Goal: Task Accomplishment & Management: Manage account settings

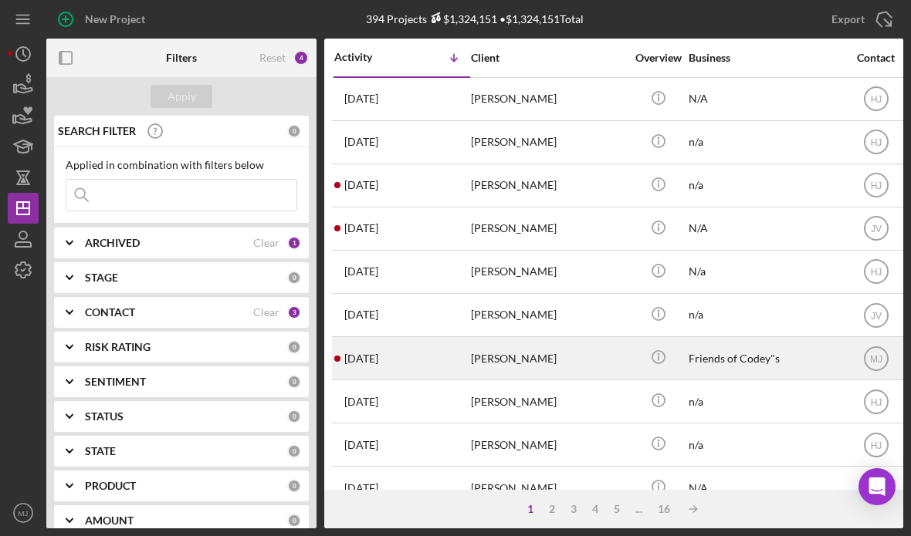
click at [378, 357] on time "[DATE]" at bounding box center [361, 359] width 34 height 12
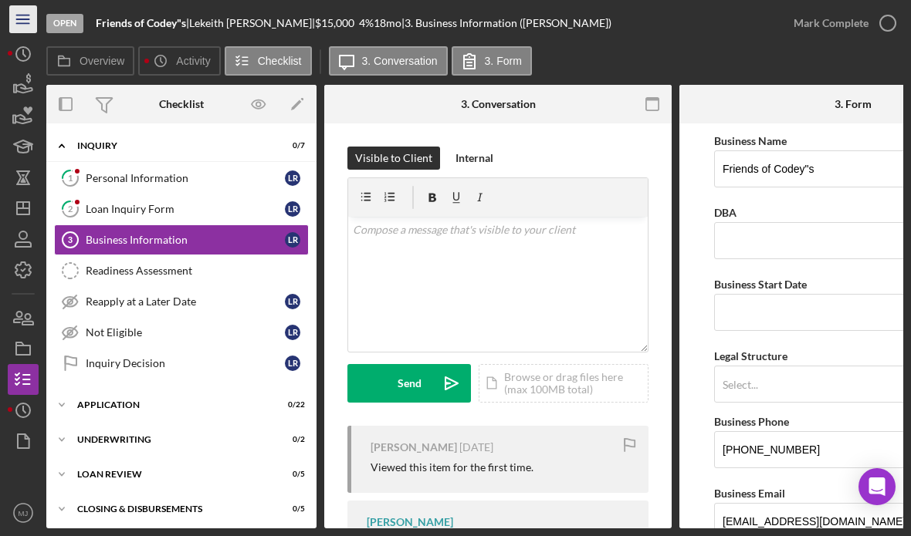
click at [26, 20] on icon "Icon/Menu" at bounding box center [23, 19] width 35 height 35
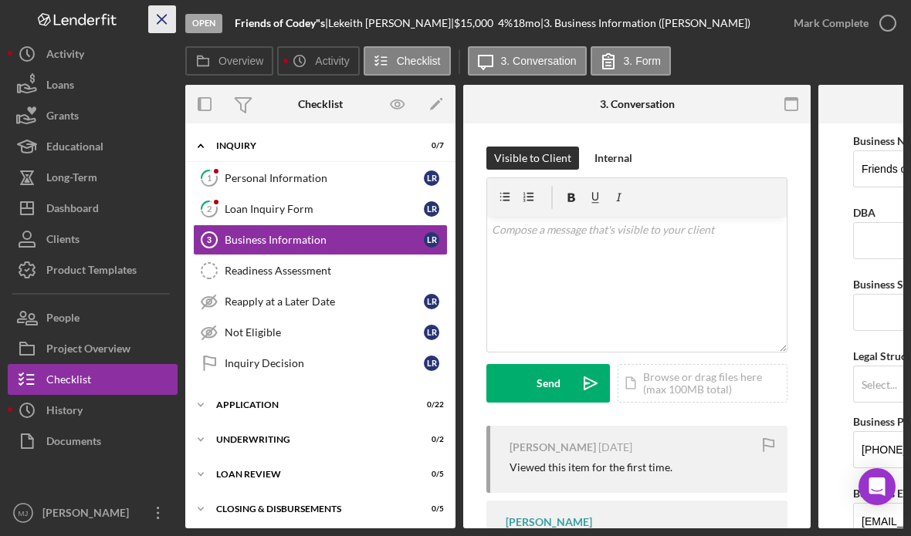
click at [163, 15] on icon "Icon/Menu Close" at bounding box center [162, 19] width 35 height 35
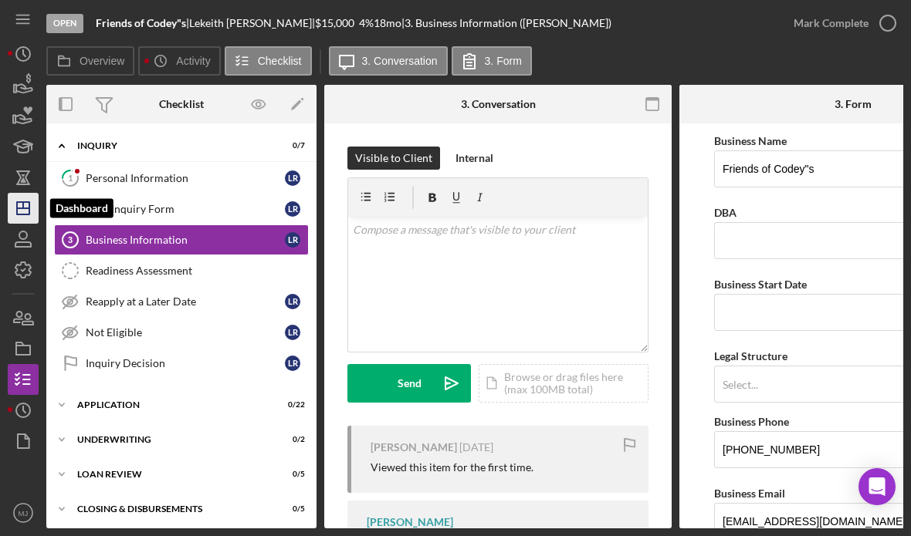
click at [22, 212] on icon "Icon/Dashboard" at bounding box center [23, 208] width 39 height 39
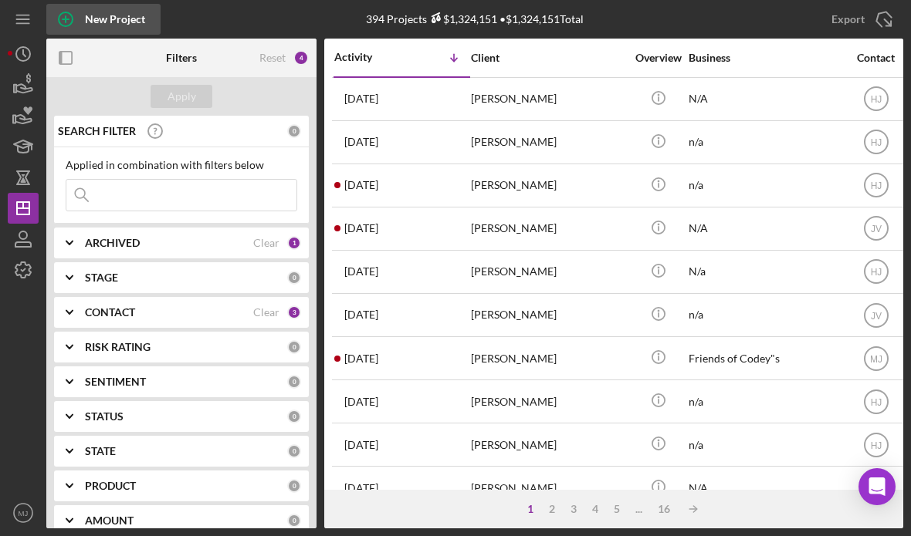
click at [114, 18] on div "New Project" at bounding box center [115, 19] width 60 height 31
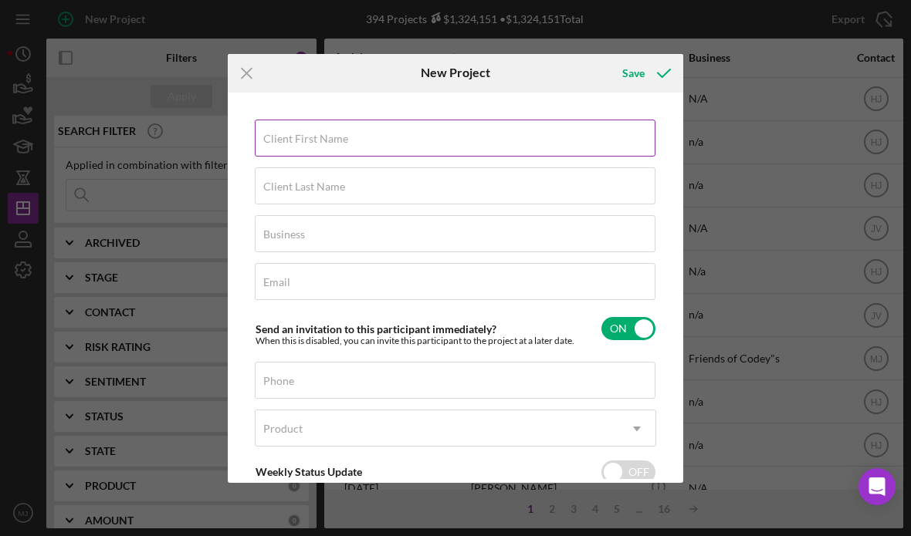
click at [358, 142] on input "Client First Name" at bounding box center [455, 138] width 401 height 37
type input "Lekeith"
type input "[PERSON_NAME]"
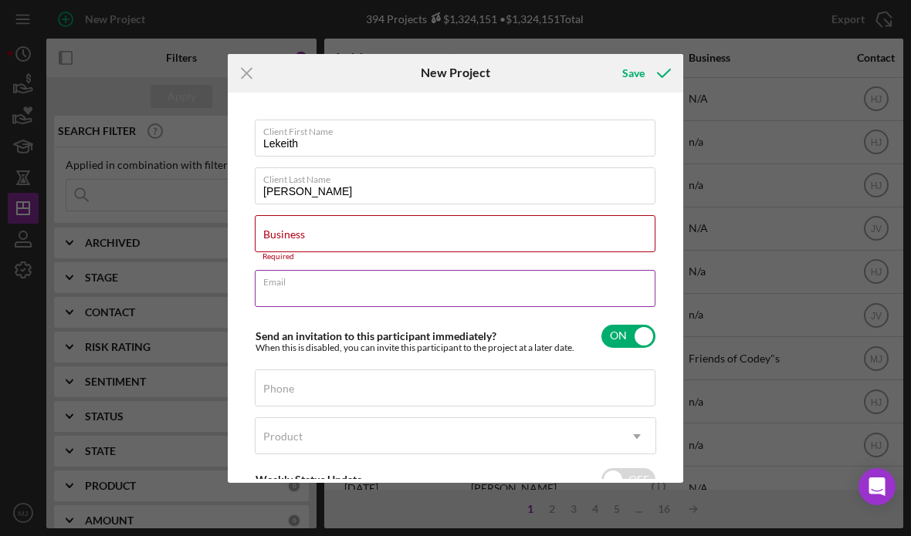
click at [293, 279] on div "Email Required" at bounding box center [455, 289] width 401 height 39
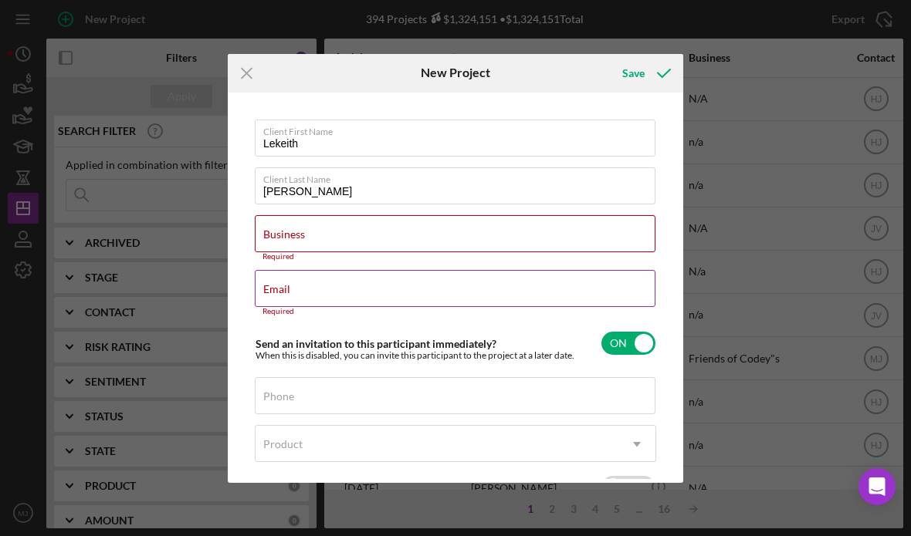
click at [307, 283] on div "Email Required" at bounding box center [455, 293] width 401 height 46
click at [320, 228] on div "Business Required" at bounding box center [455, 238] width 401 height 46
click at [290, 240] on input "Business" at bounding box center [455, 233] width 401 height 37
click at [277, 287] on label "Email" at bounding box center [276, 289] width 27 height 12
click at [277, 287] on input "Email" at bounding box center [455, 288] width 401 height 37
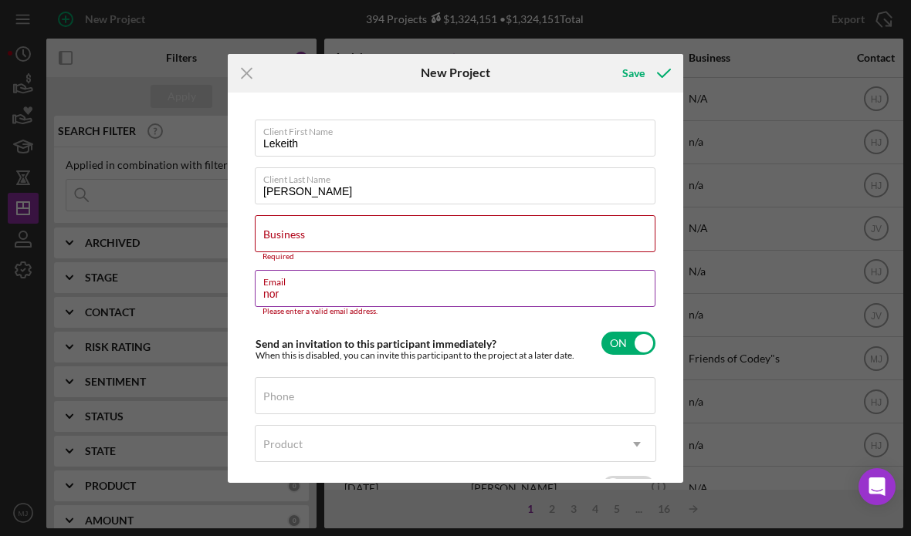
click at [277, 287] on input "nor" at bounding box center [455, 288] width 401 height 37
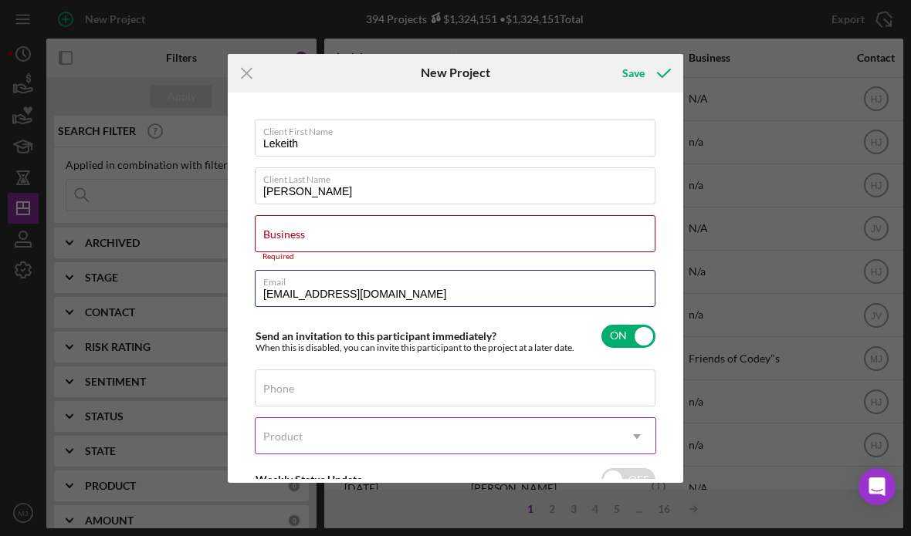
scroll to position [77, 0]
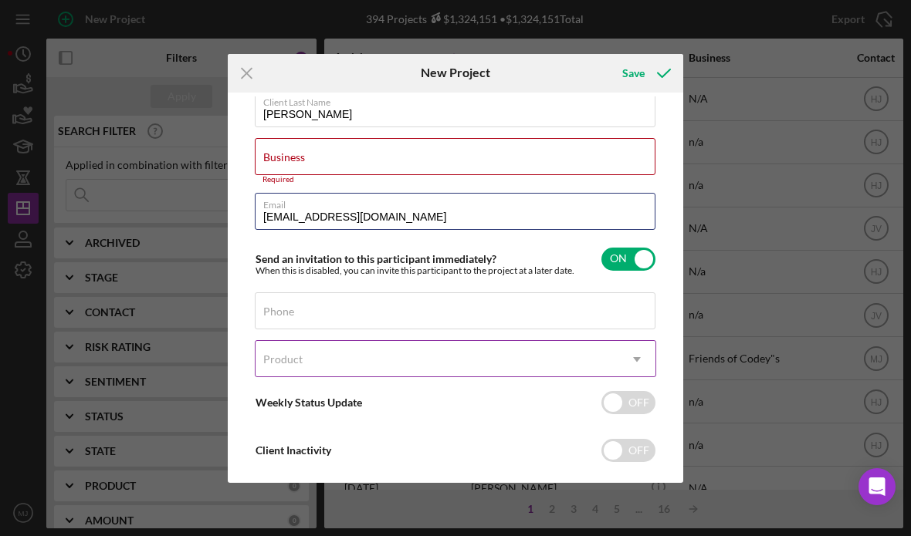
type input "[EMAIL_ADDRESS][DOMAIN_NAME]"
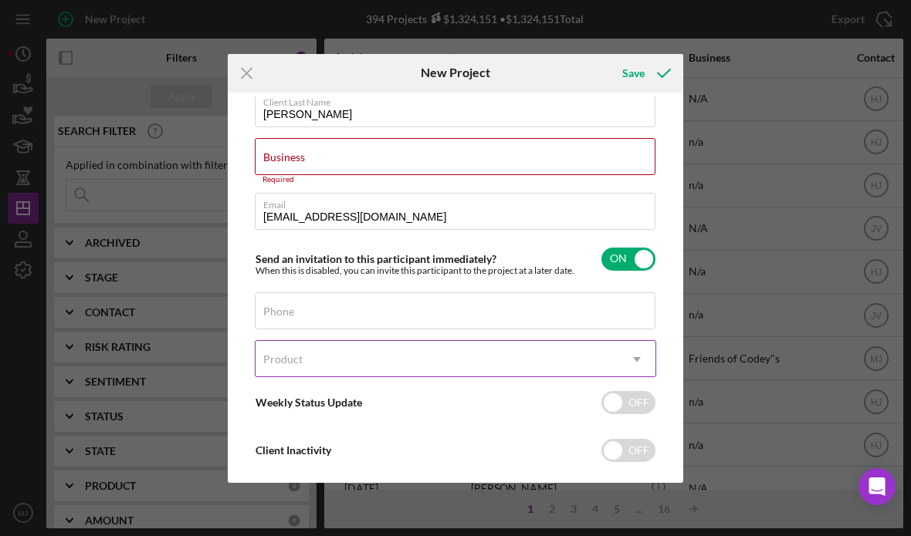
click at [404, 351] on div "Product" at bounding box center [436, 360] width 363 height 36
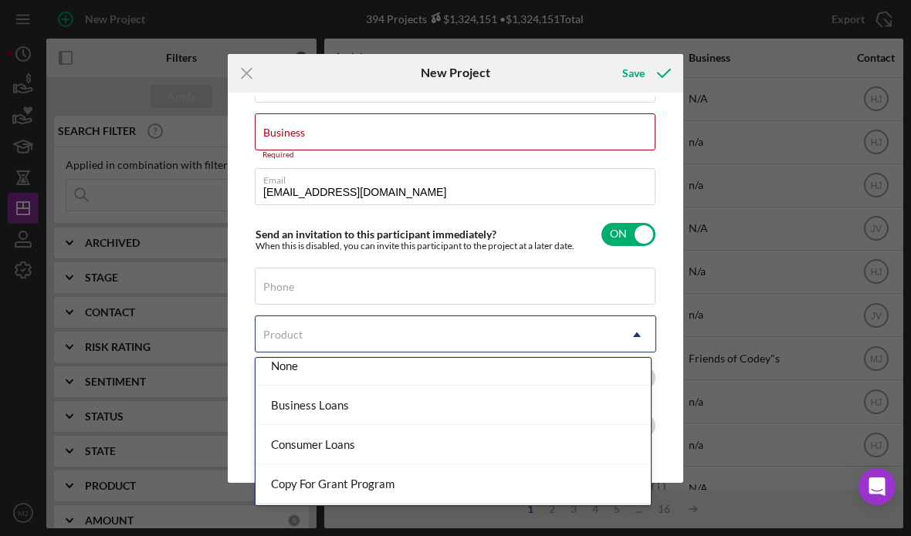
scroll to position [0, 0]
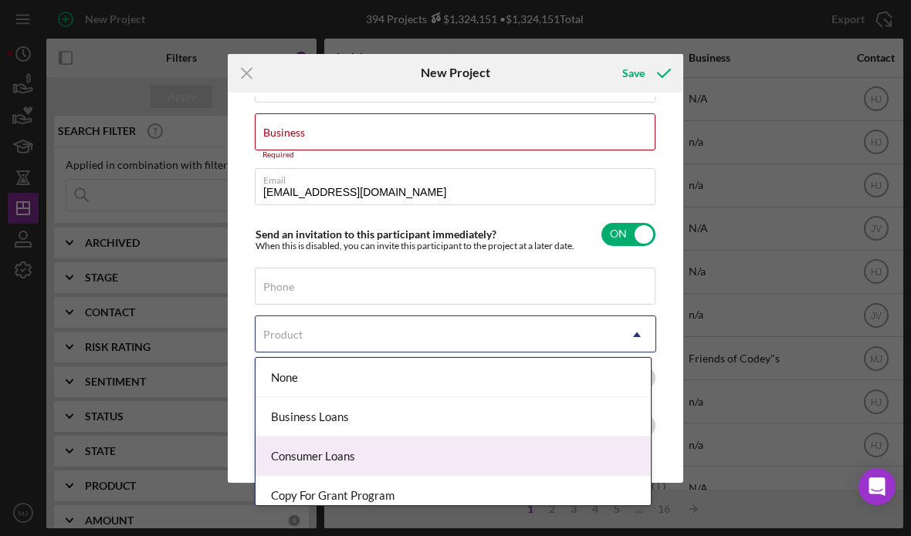
click at [381, 360] on div "Consumer Loans" at bounding box center [452, 456] width 395 height 39
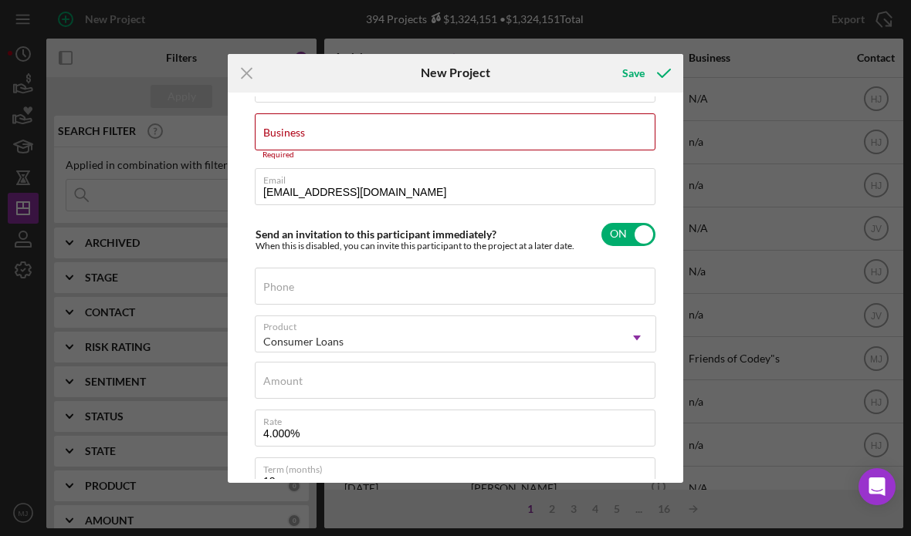
checkbox input "true"
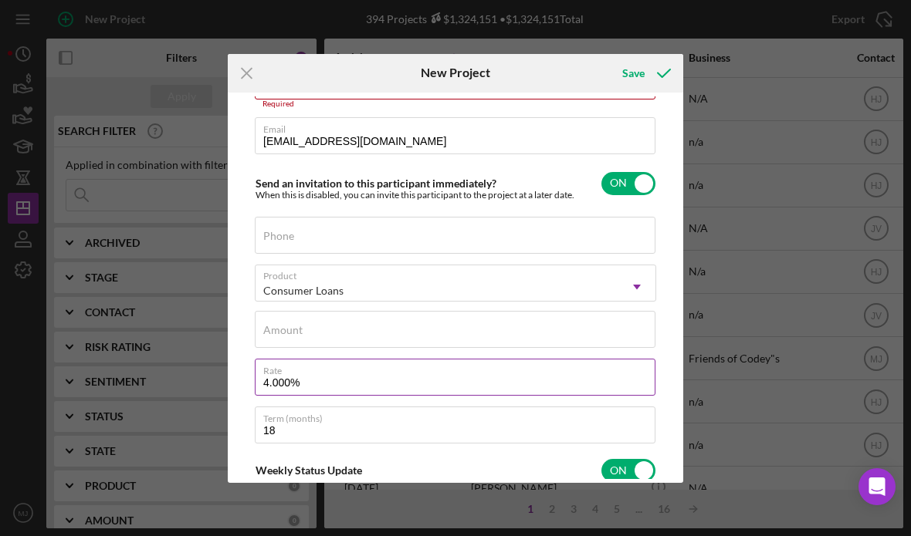
scroll to position [179, 0]
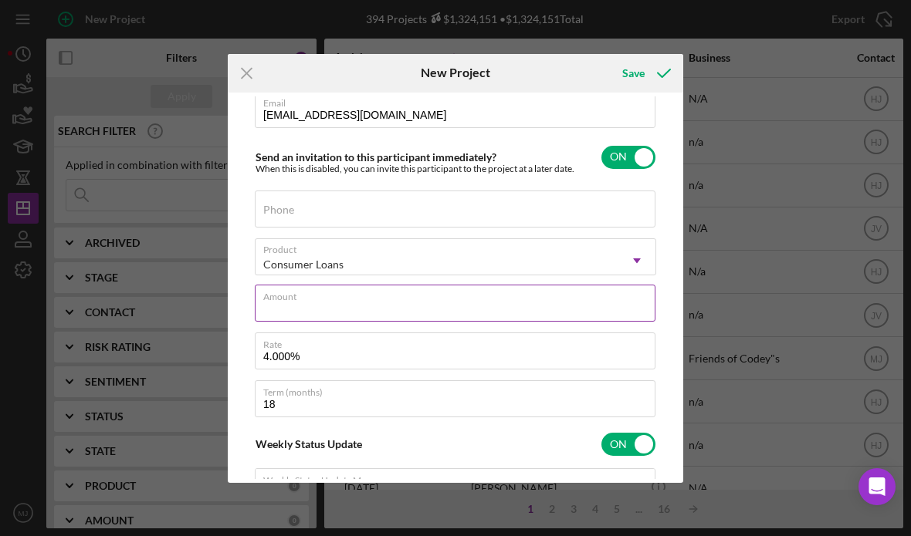
click at [309, 306] on input "Amount" at bounding box center [455, 303] width 401 height 37
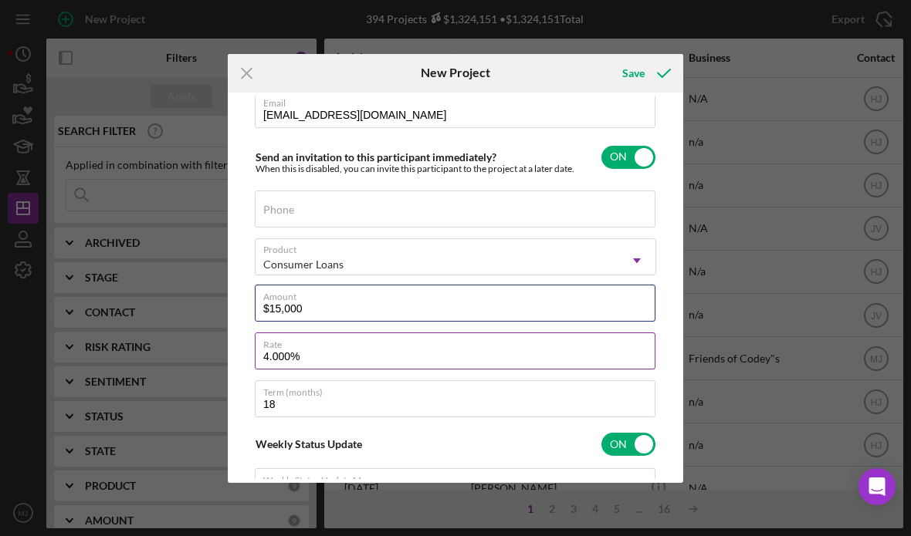
type input "$15,000"
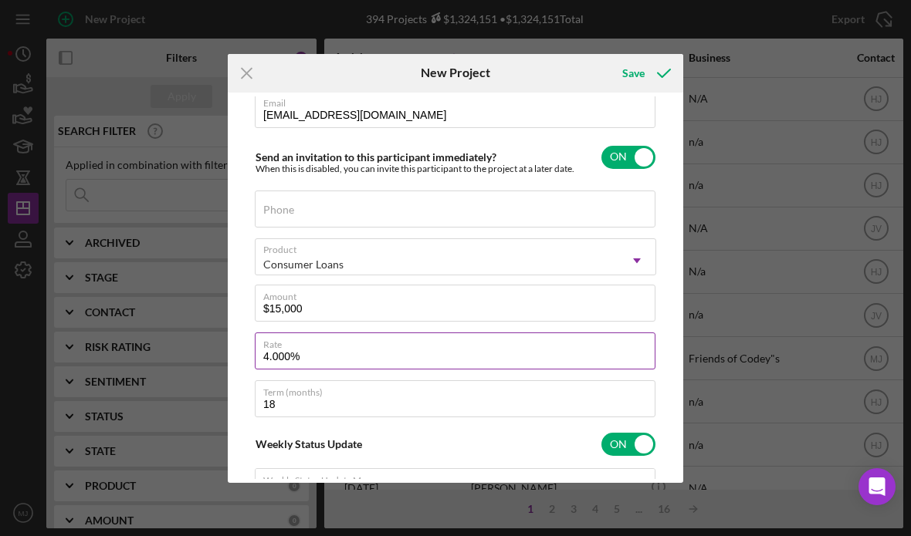
click at [308, 360] on input "4.000%" at bounding box center [455, 351] width 401 height 37
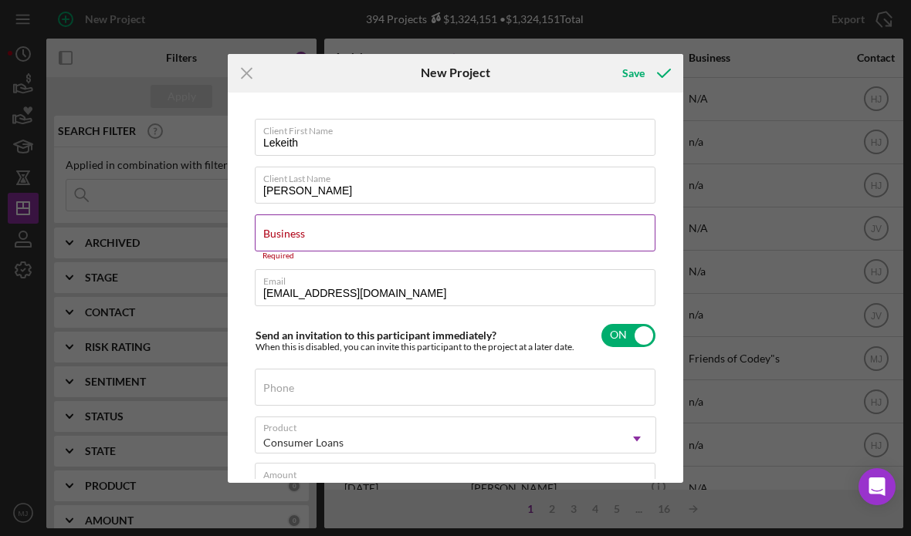
scroll to position [0, 0]
click at [366, 241] on input "Business" at bounding box center [455, 233] width 401 height 37
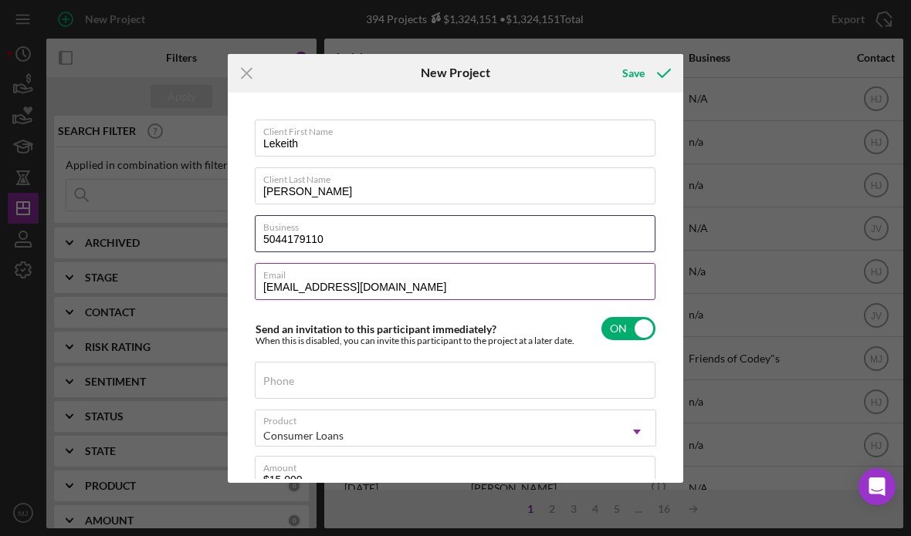
type input "5044179110"
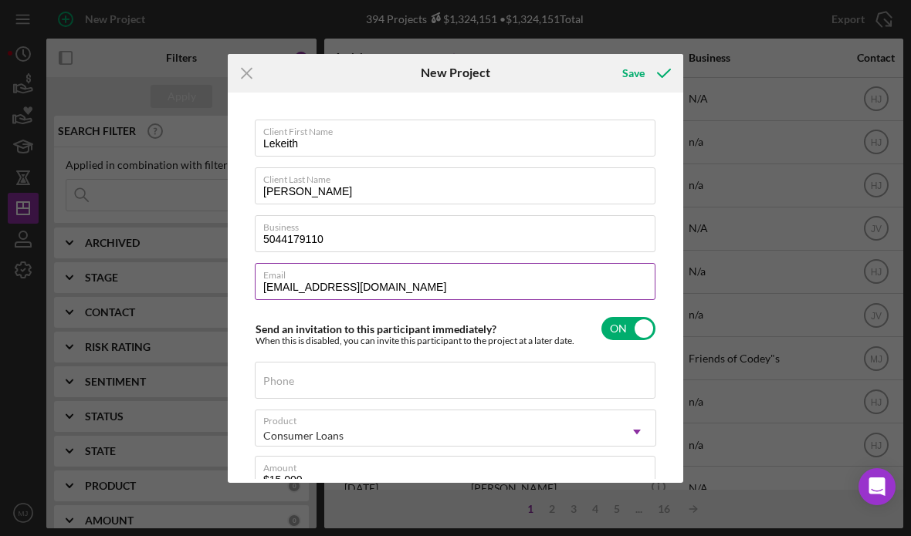
click at [386, 286] on input "[EMAIL_ADDRESS][DOMAIN_NAME]" at bounding box center [455, 281] width 401 height 37
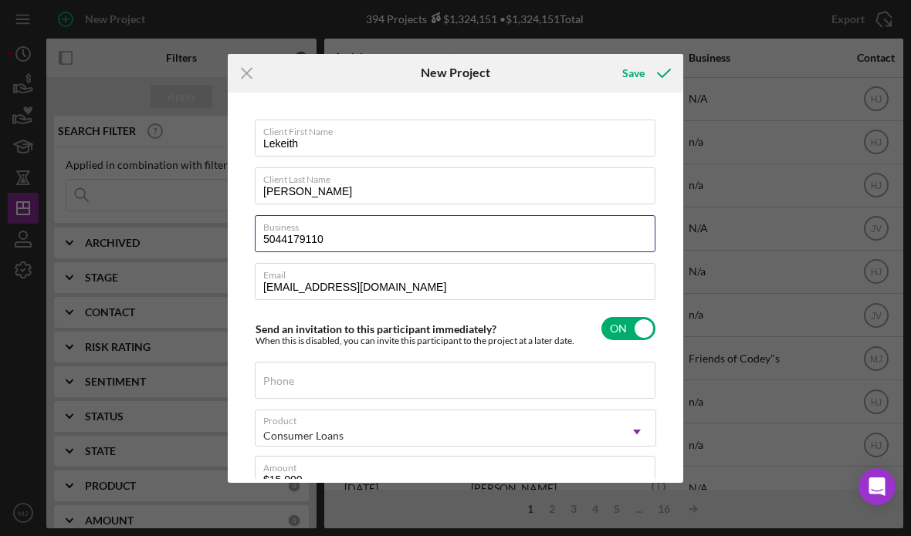
drag, startPoint x: 347, startPoint y: 239, endPoint x: 194, endPoint y: 248, distance: 153.1
click at [190, 249] on div "Icon/Menu Close New Project Save Client First Name [PERSON_NAME] Client Last Na…" at bounding box center [455, 268] width 911 height 536
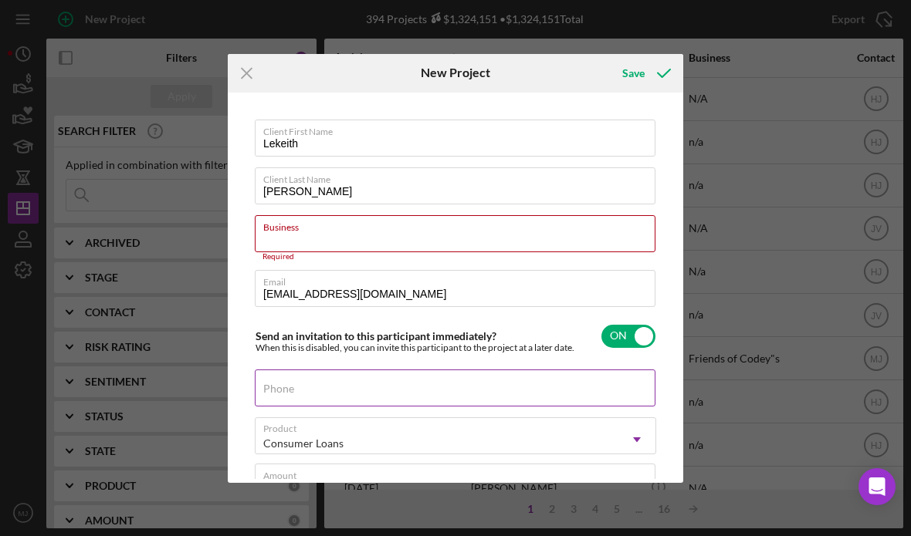
click at [320, 360] on div "Phone" at bounding box center [455, 389] width 401 height 39
drag, startPoint x: 321, startPoint y: 381, endPoint x: 303, endPoint y: 379, distance: 17.9
click at [303, 360] on div "Phone" at bounding box center [455, 389] width 401 height 39
paste input "[PHONE_NUMBER]"
type input "[PHONE_NUMBER]"
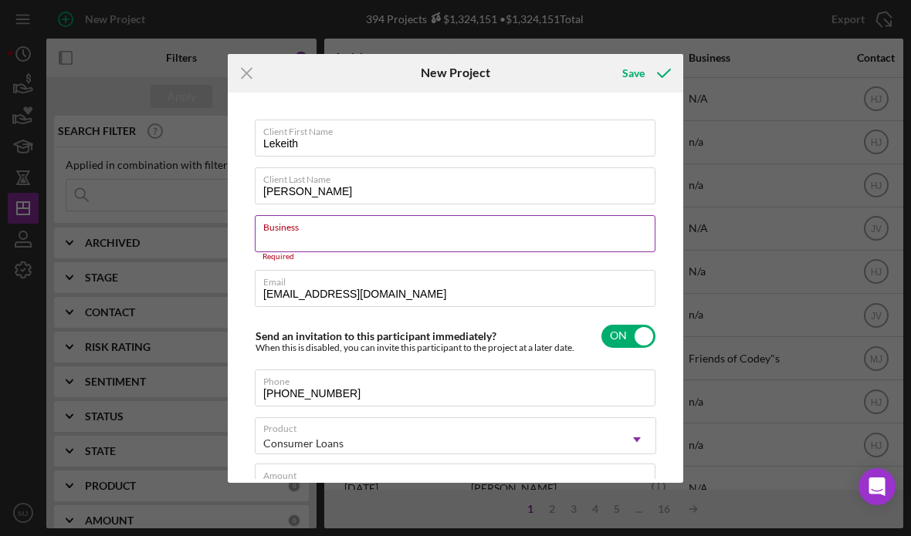
click at [306, 232] on input "Business" at bounding box center [455, 233] width 401 height 37
click at [271, 242] on input "Business" at bounding box center [455, 233] width 401 height 37
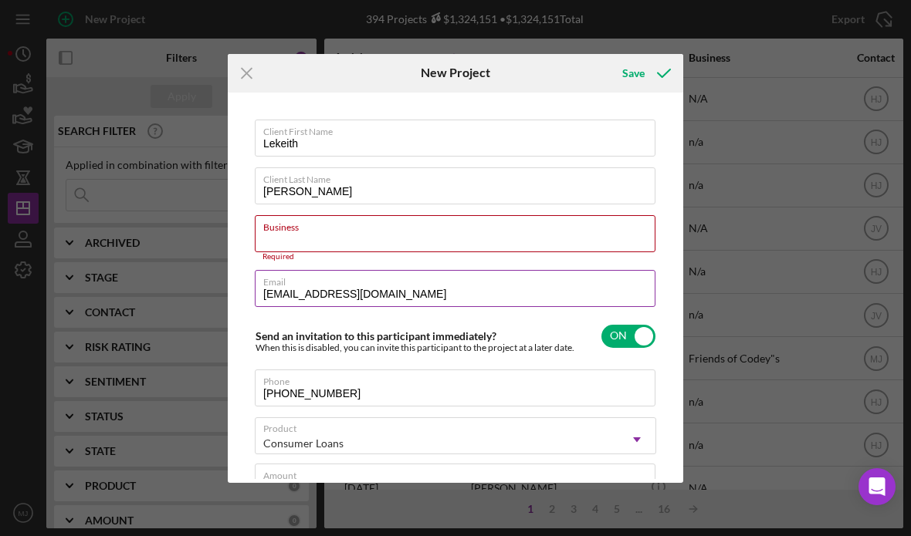
type input "N/A"
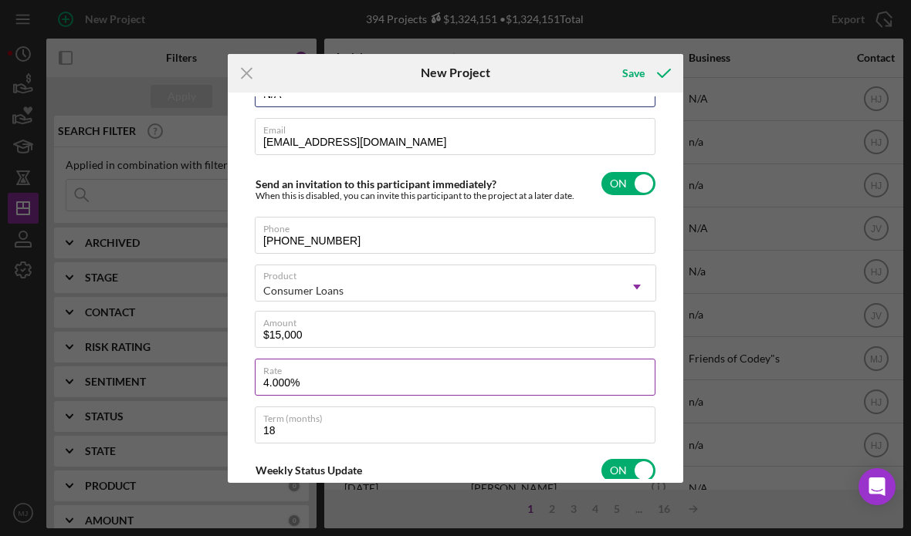
scroll to position [154, 0]
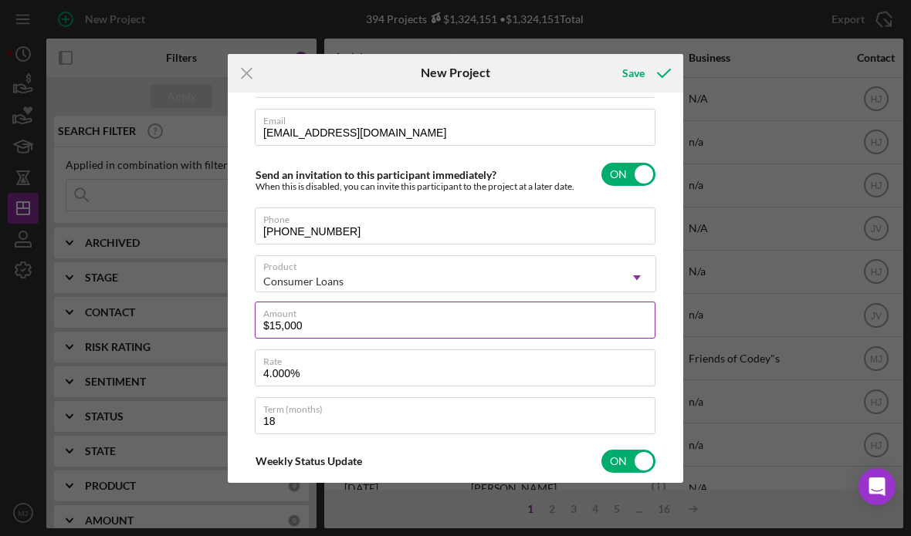
click at [272, 321] on input "$15,000" at bounding box center [455, 320] width 401 height 37
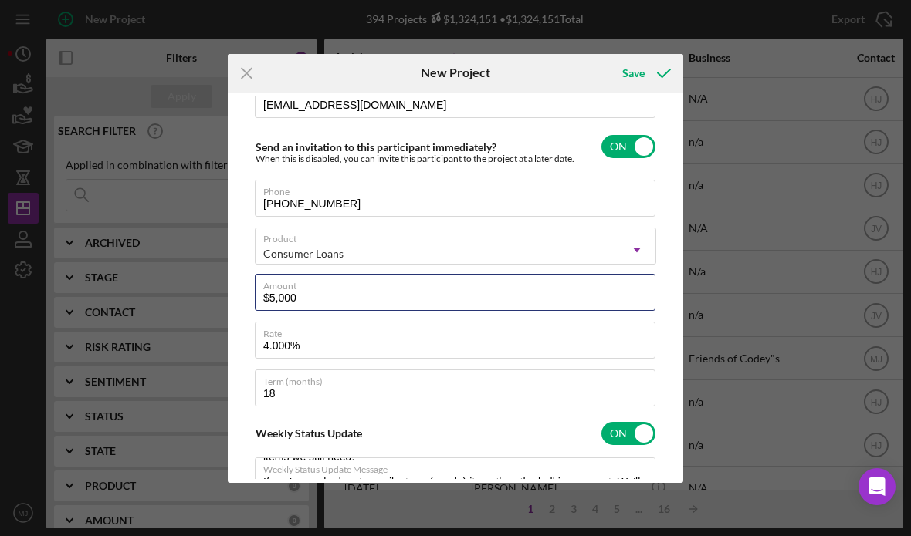
scroll to position [232, 0]
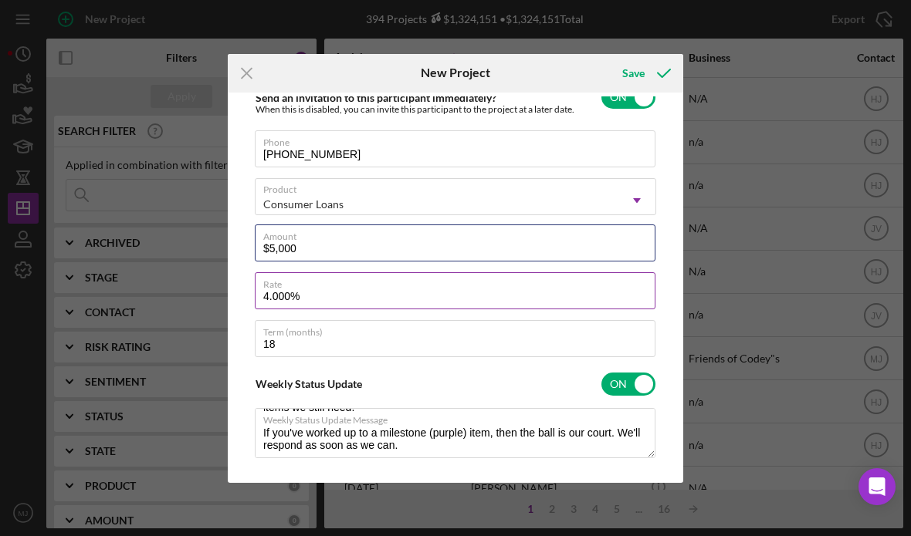
type input "$5,000"
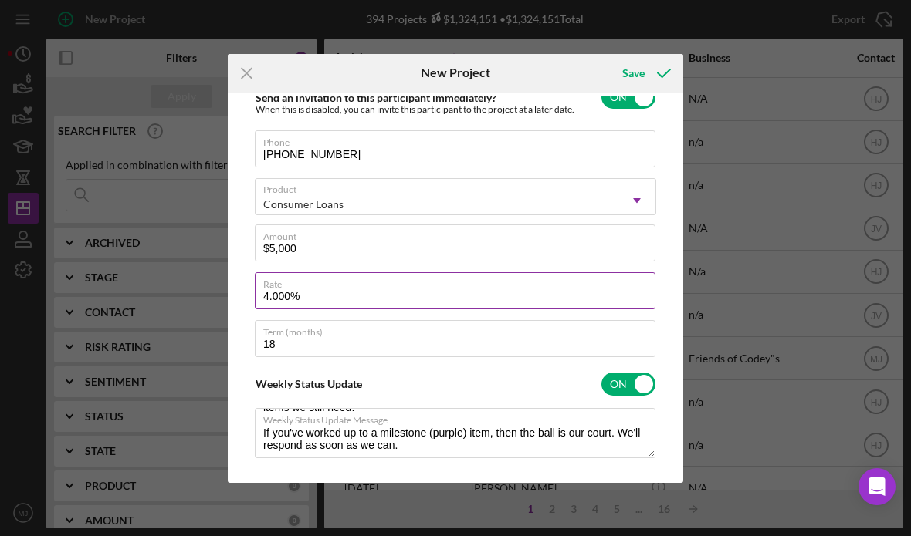
click at [276, 300] on input "4.000%" at bounding box center [455, 290] width 401 height 37
click at [268, 299] on input "4.000%" at bounding box center [455, 290] width 401 height 37
drag, startPoint x: 324, startPoint y: 304, endPoint x: 198, endPoint y: 303, distance: 125.8
click at [198, 303] on div "Icon/Menu Close New Project Save Client First Name [PERSON_NAME] Client Last Na…" at bounding box center [455, 268] width 911 height 536
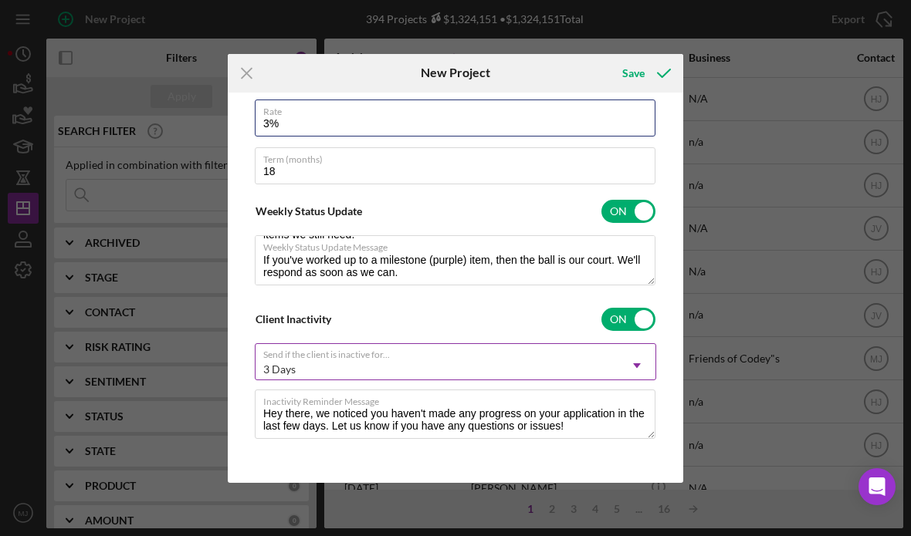
scroll to position [19, 0]
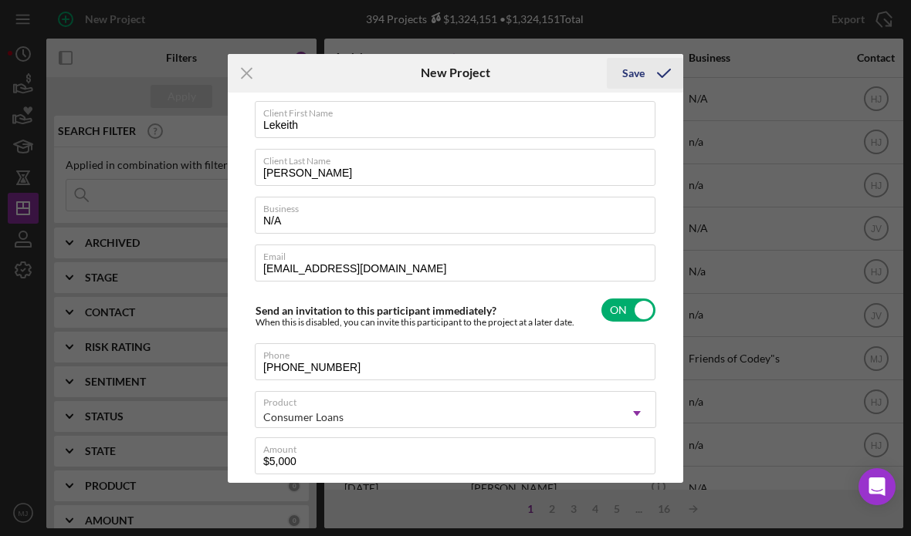
type input "3.000%"
click at [651, 76] on icon "submit" at bounding box center [664, 73] width 39 height 39
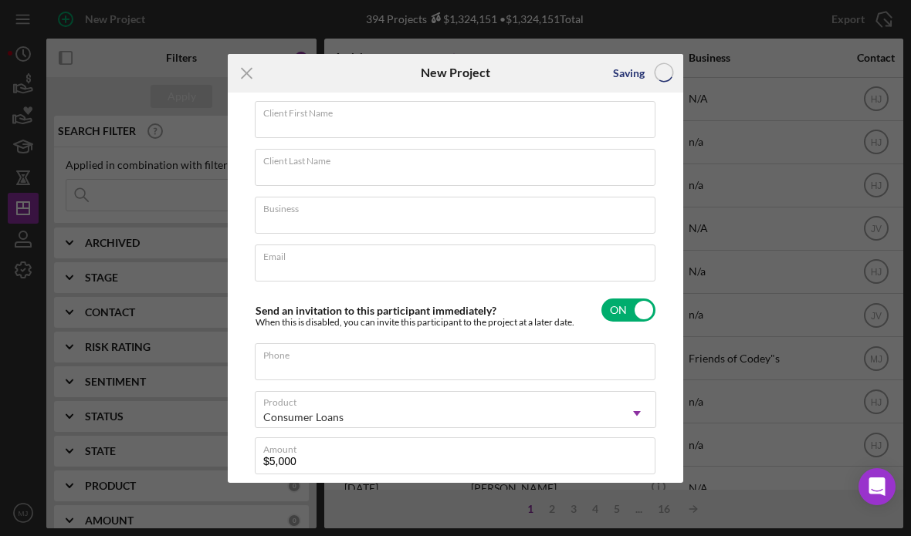
checkbox input "false"
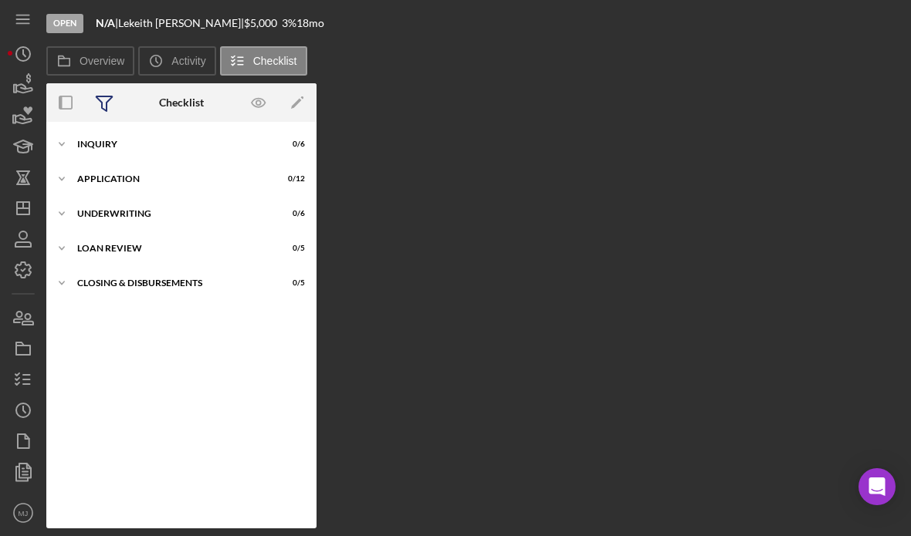
click at [99, 95] on icon at bounding box center [104, 102] width 39 height 39
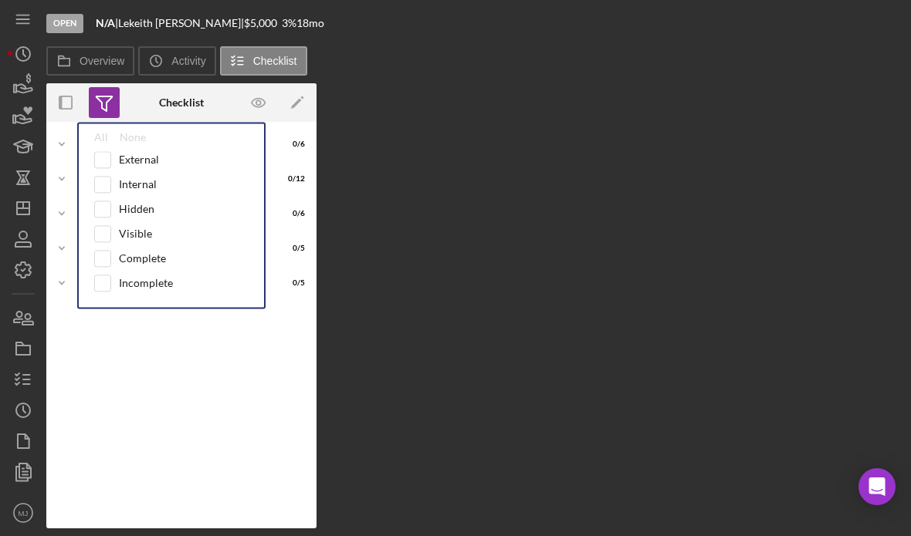
click at [99, 95] on icon at bounding box center [104, 102] width 39 height 39
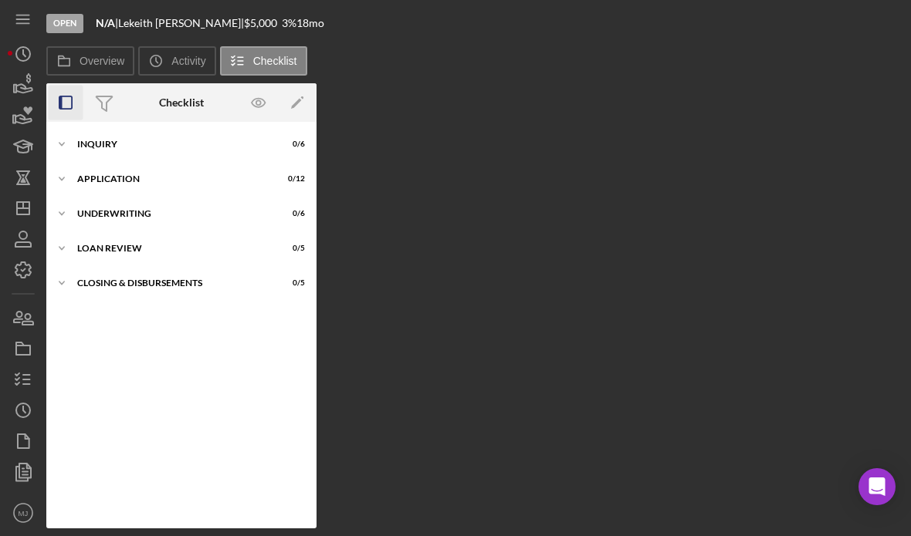
click at [62, 96] on rect "button" at bounding box center [65, 102] width 12 height 12
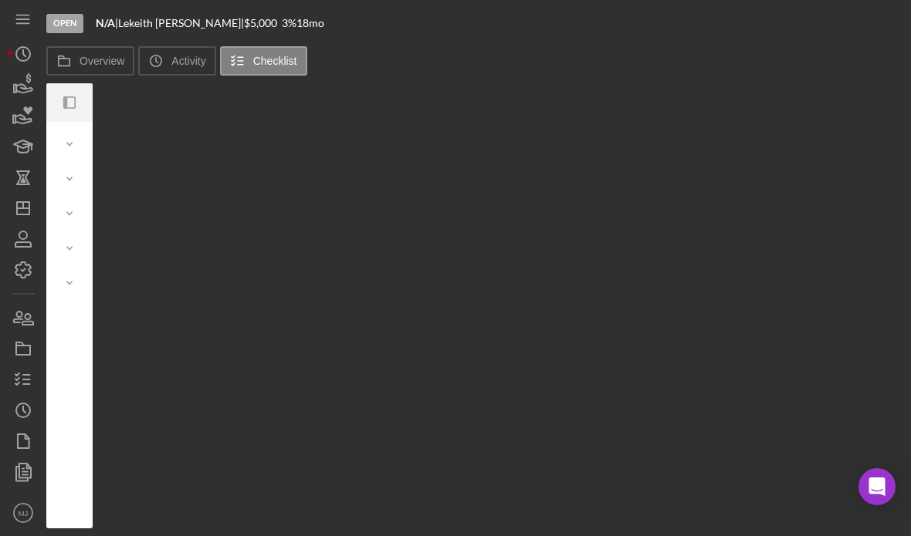
click at [62, 96] on icon "Icon/Panel Side Expand" at bounding box center [69, 103] width 35 height 35
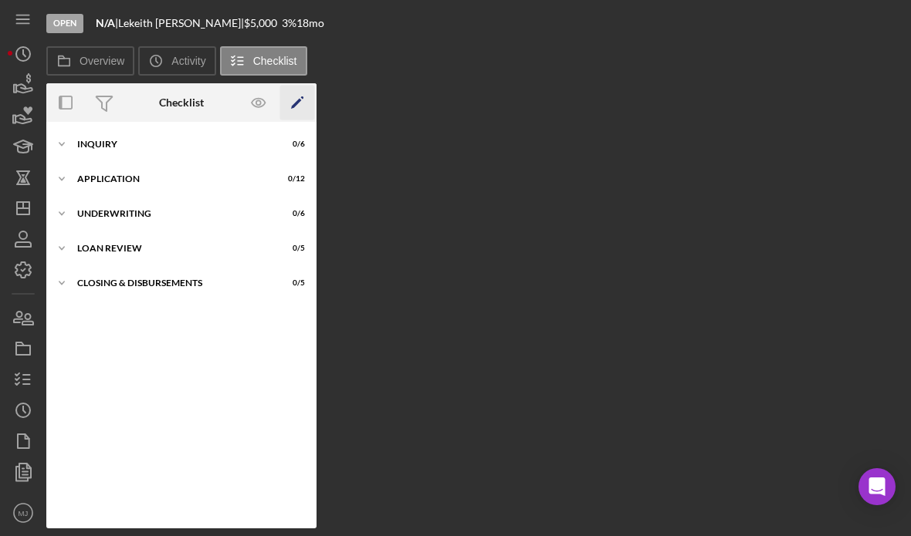
click at [300, 101] on icon "Icon/Edit" at bounding box center [297, 103] width 35 height 35
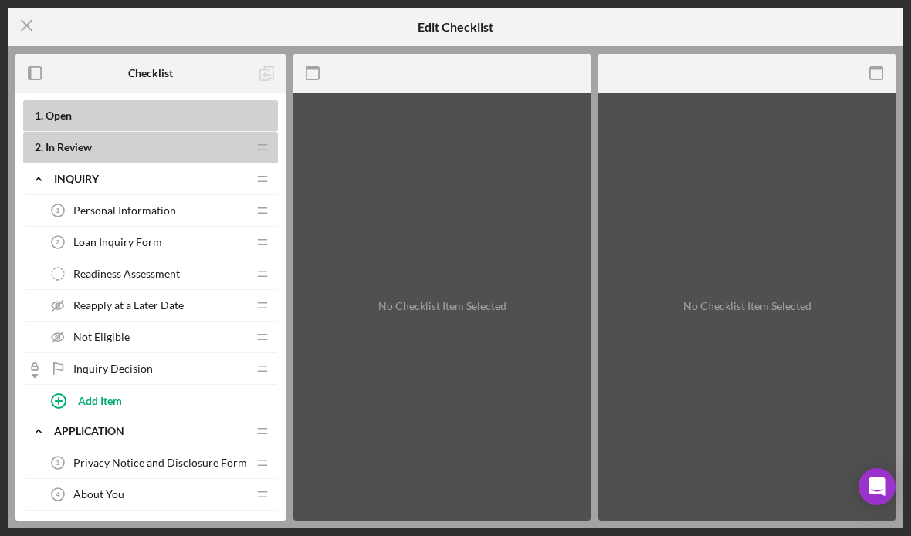
click at [31, 140] on div "2 . In Review Icon/Drag" at bounding box center [150, 148] width 255 height 32
click at [43, 178] on icon "Icon/Expander" at bounding box center [38, 179] width 31 height 31
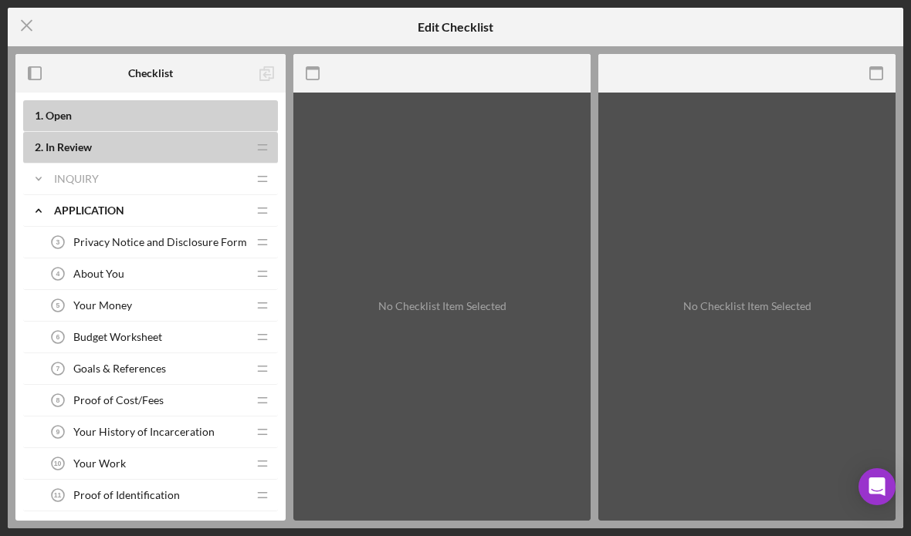
drag, startPoint x: 37, startPoint y: 158, endPoint x: 61, endPoint y: 145, distance: 27.3
click at [38, 157] on div "2 . In Review Icon/Drag" at bounding box center [150, 148] width 255 height 32
click at [58, 120] on span "Open" at bounding box center [59, 115] width 26 height 13
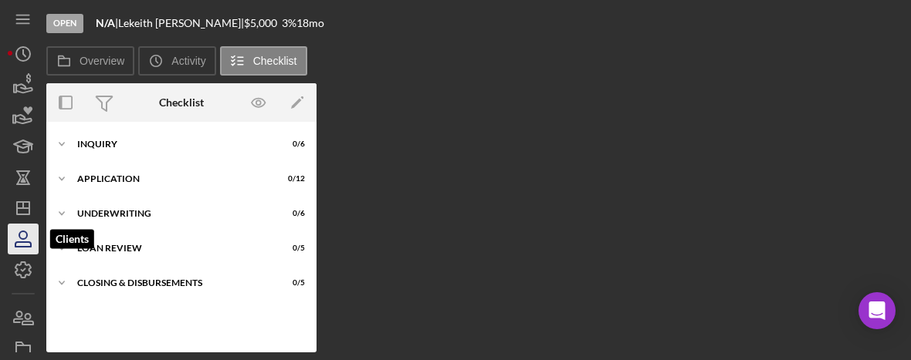
click at [28, 237] on icon "button" at bounding box center [23, 239] width 39 height 39
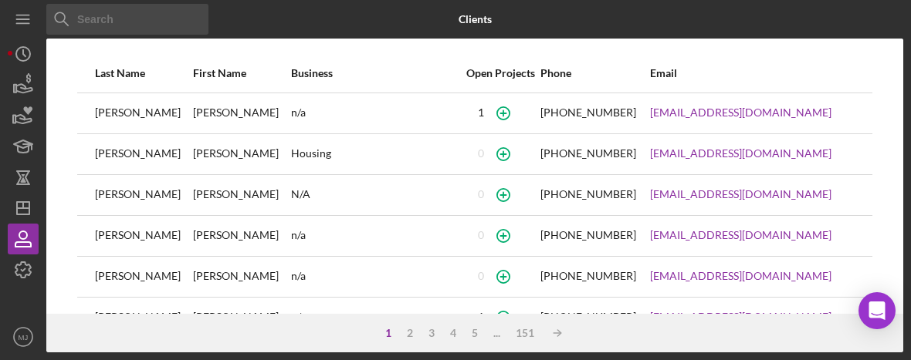
click at [108, 15] on input at bounding box center [127, 19] width 162 height 31
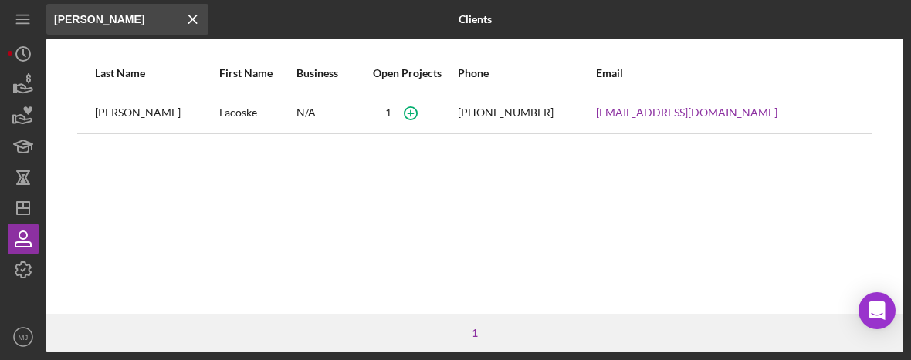
click at [59, 19] on input "[PERSON_NAME]" at bounding box center [127, 19] width 162 height 31
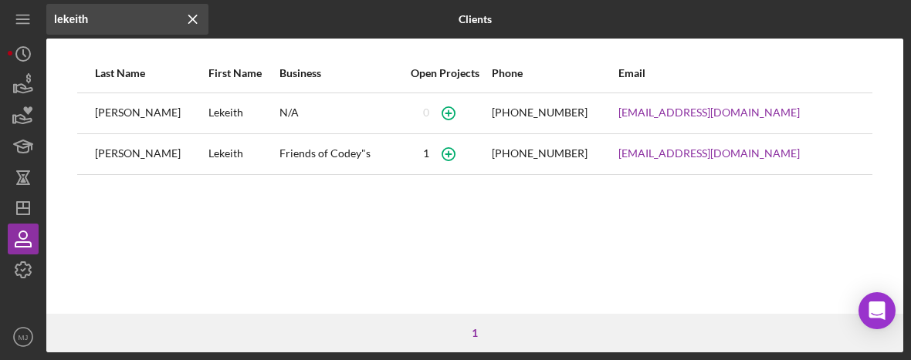
type input "lekeith"
click at [465, 111] on icon "button" at bounding box center [448, 113] width 35 height 35
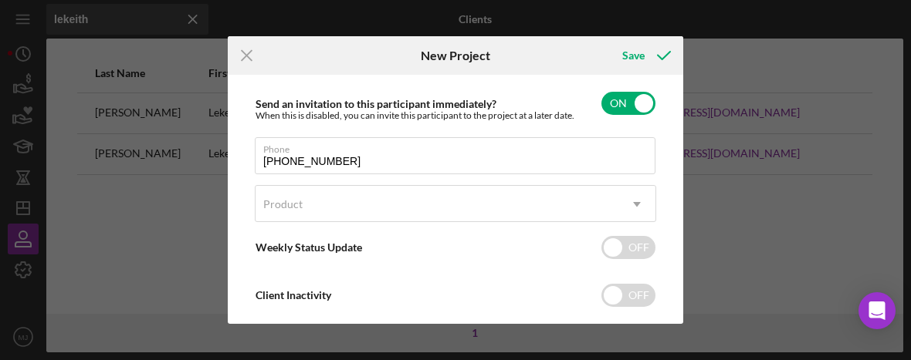
scroll to position [232, 0]
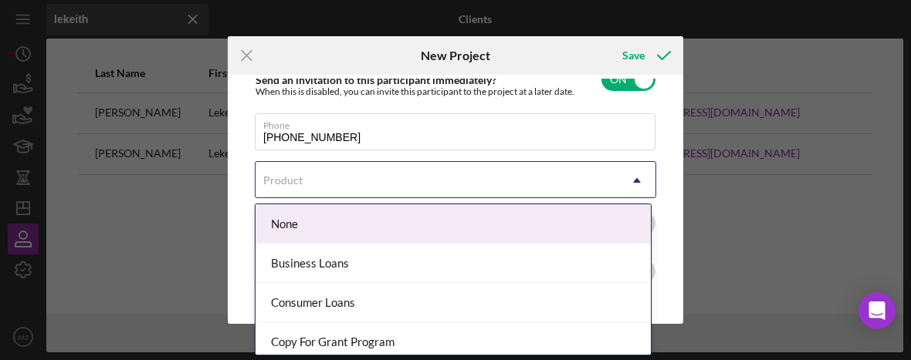
click at [641, 173] on icon "Icon/Dropdown Arrow" at bounding box center [636, 180] width 37 height 37
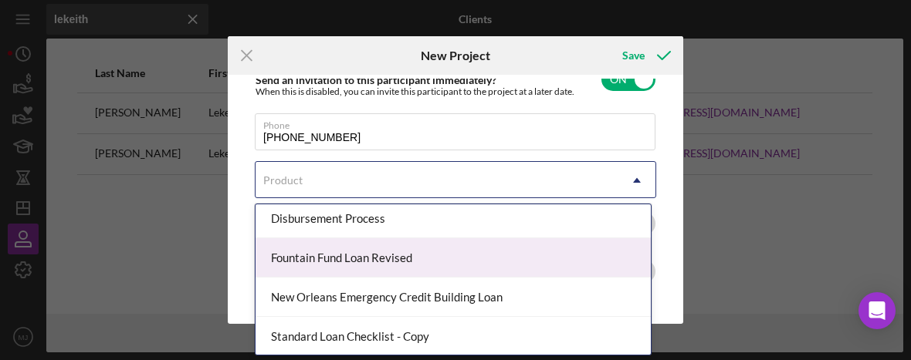
click at [433, 262] on div "Fountain Fund Loan Revised" at bounding box center [452, 258] width 395 height 39
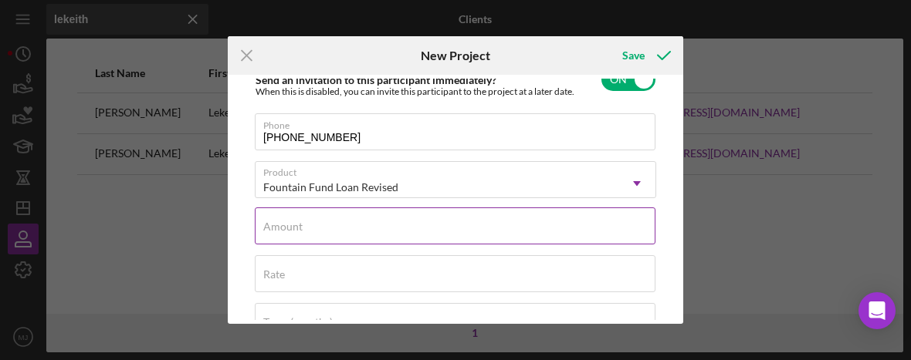
scroll to position [309, 0]
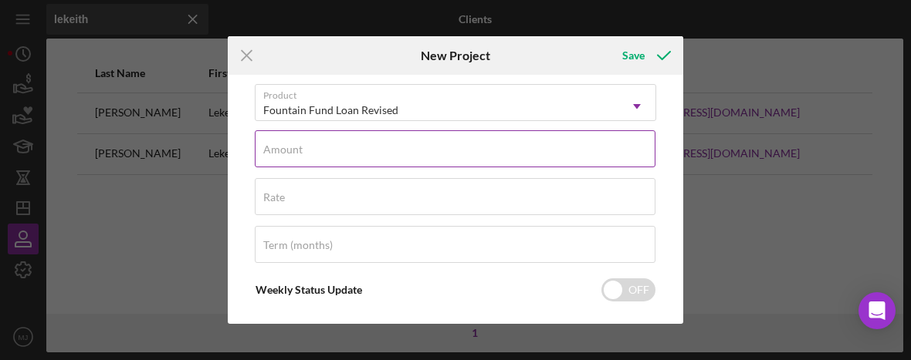
click at [340, 157] on input "Amount" at bounding box center [455, 148] width 401 height 37
type input "$5,000"
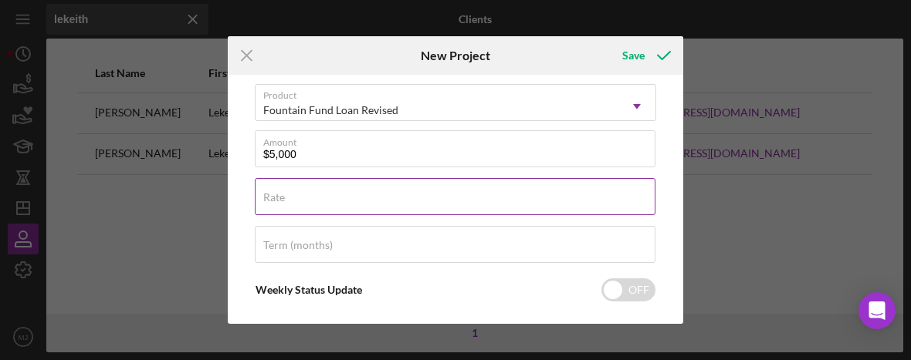
click at [320, 192] on div "Rate" at bounding box center [455, 197] width 401 height 39
type input "3.000%"
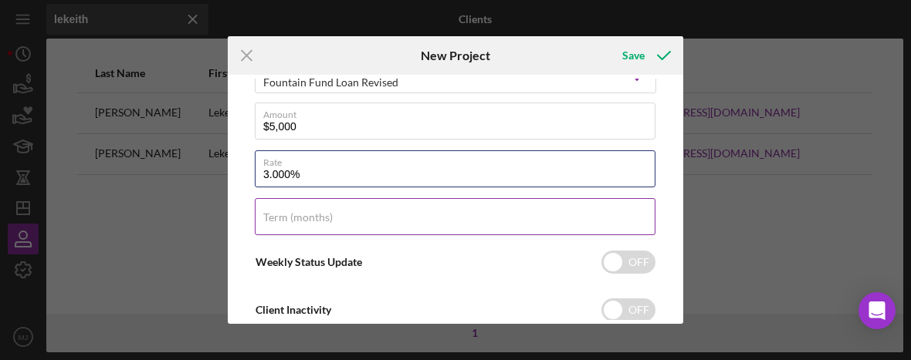
scroll to position [380, 0]
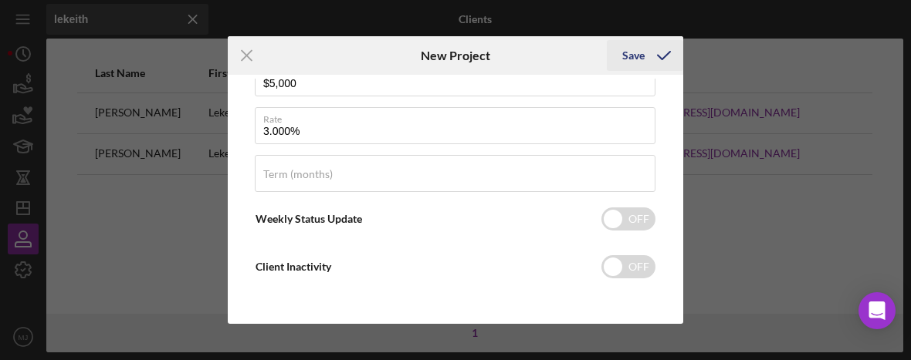
click at [628, 54] on div "Save" at bounding box center [633, 55] width 22 height 31
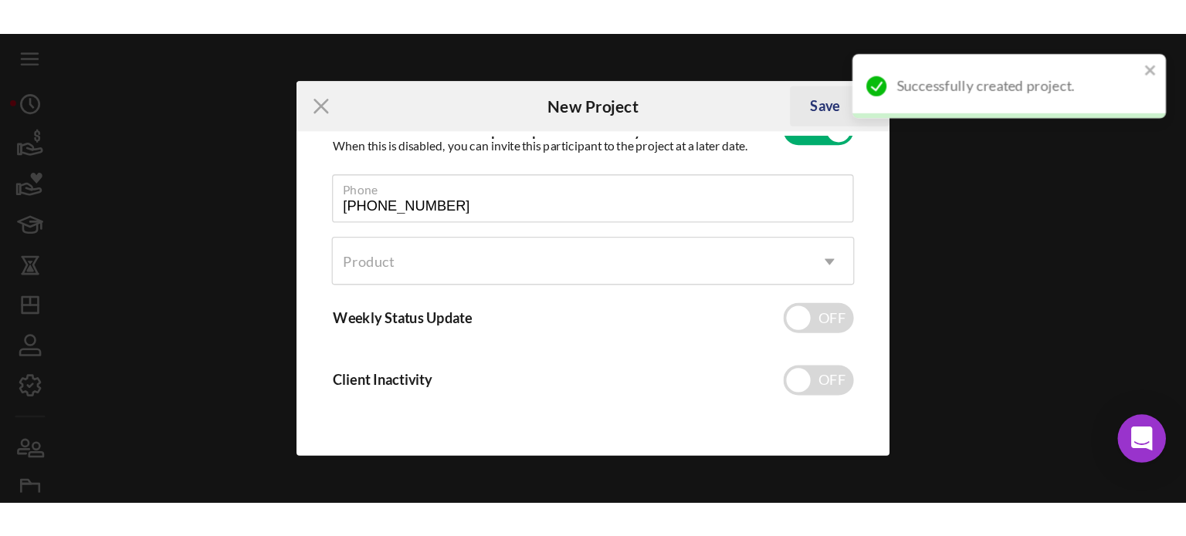
scroll to position [235, 0]
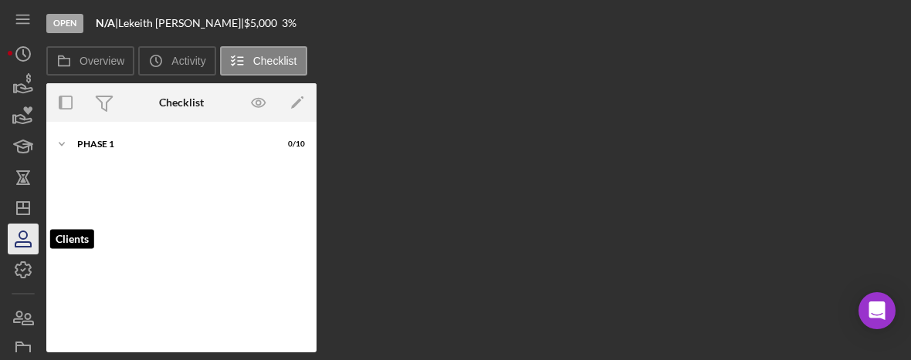
click at [31, 238] on icon "button" at bounding box center [23, 239] width 39 height 39
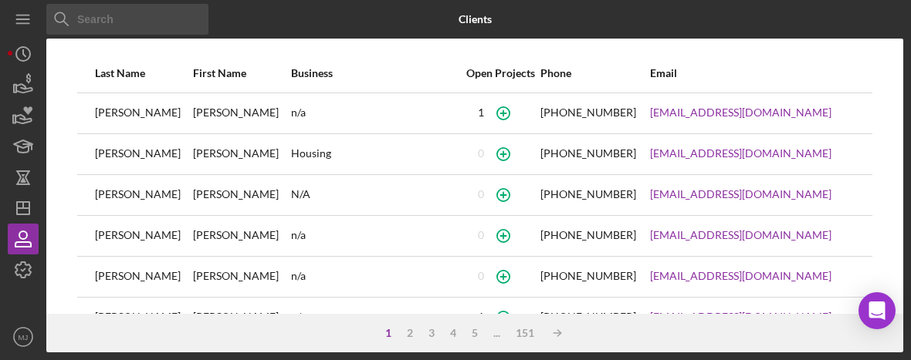
click at [163, 23] on input at bounding box center [127, 19] width 162 height 31
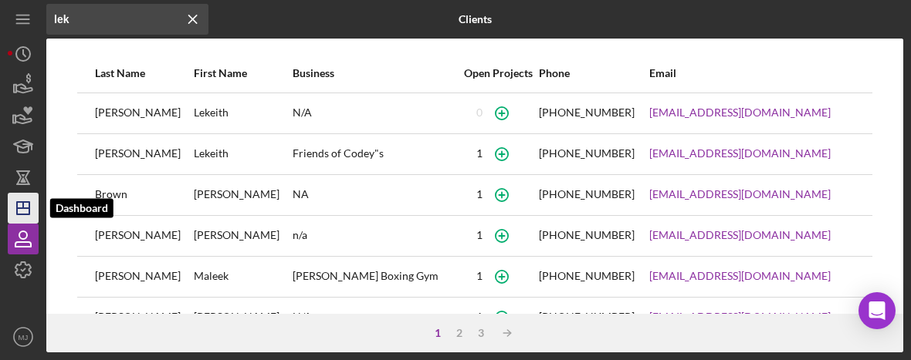
type input "lek"
click at [28, 215] on polygon "button" at bounding box center [23, 208] width 12 height 12
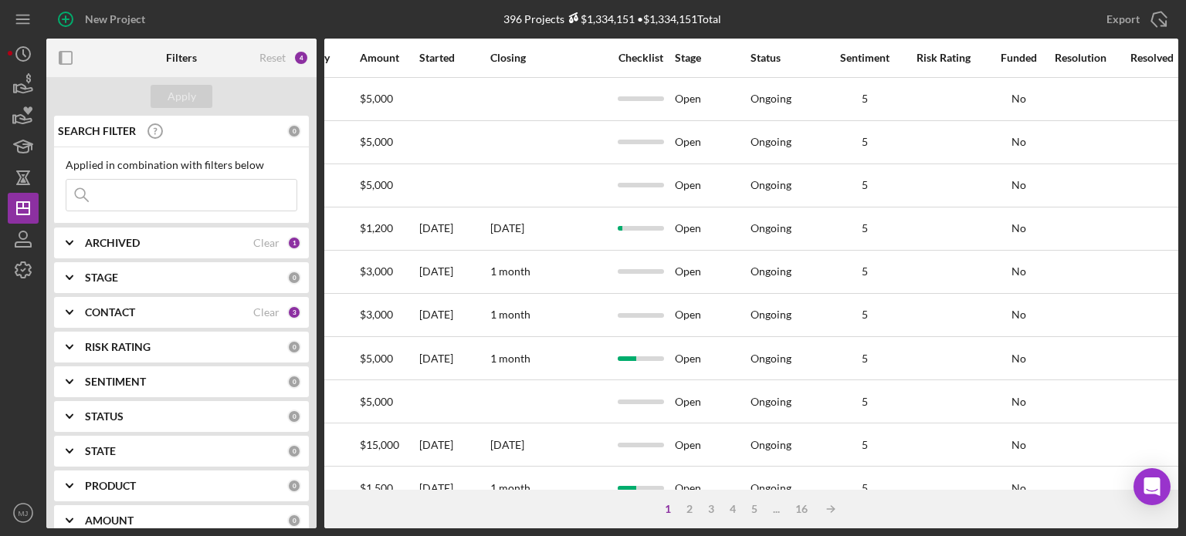
scroll to position [0, 1003]
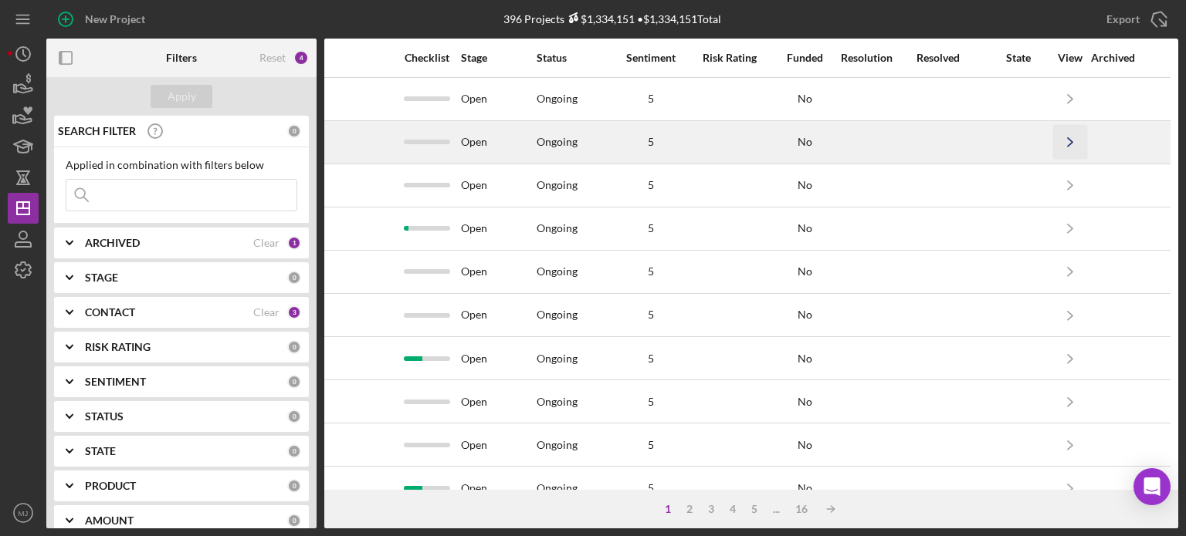
click at [910, 135] on icon "Icon/Navigate" at bounding box center [1070, 142] width 35 height 35
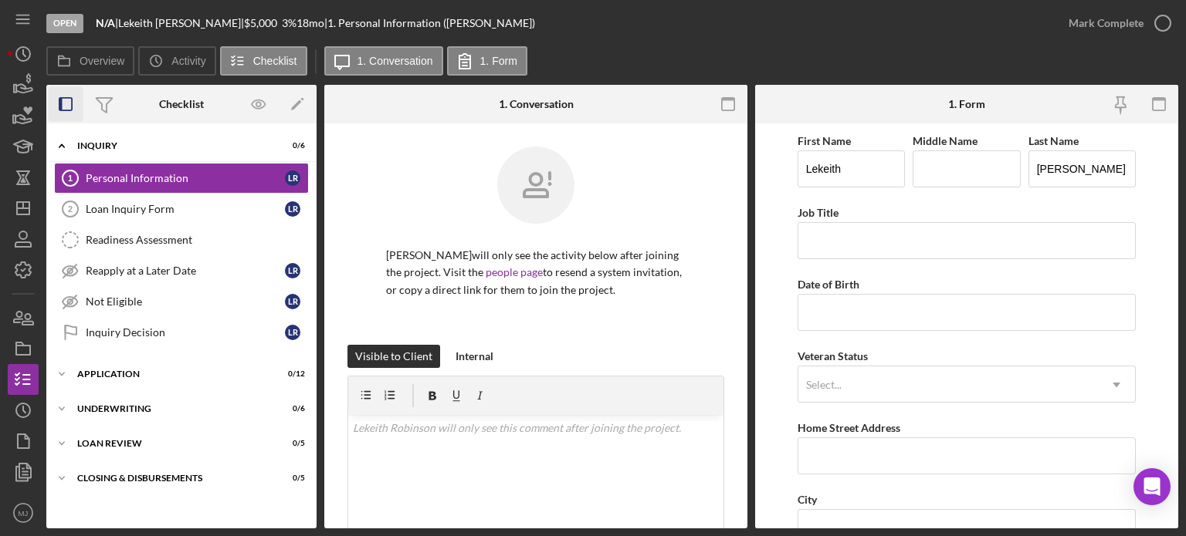
click at [71, 107] on icon "button" at bounding box center [66, 104] width 35 height 35
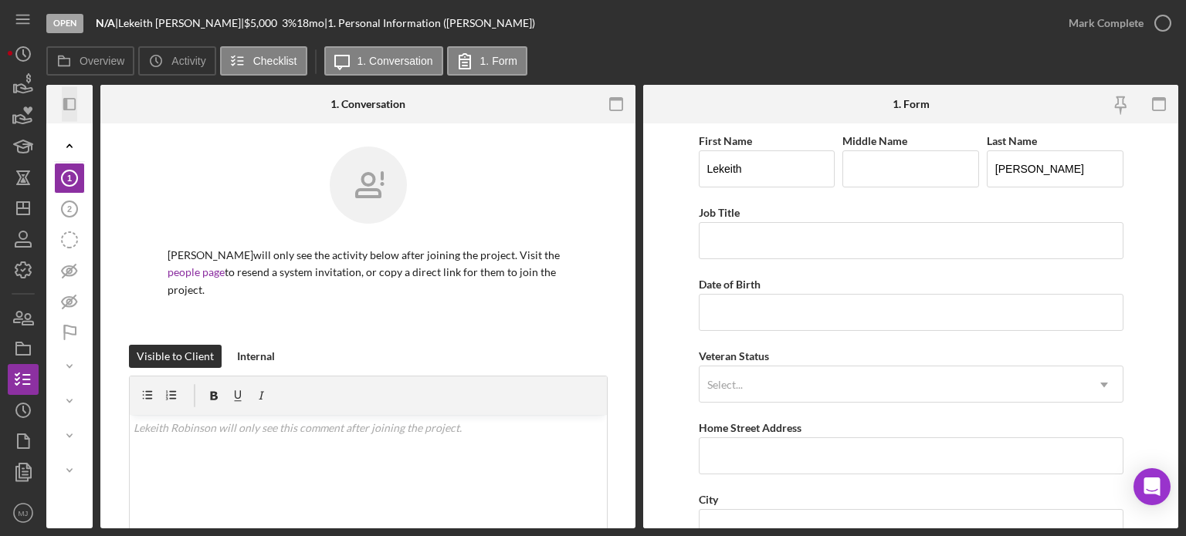
click at [71, 107] on icon "Icon/Panel Side Expand" at bounding box center [69, 104] width 35 height 35
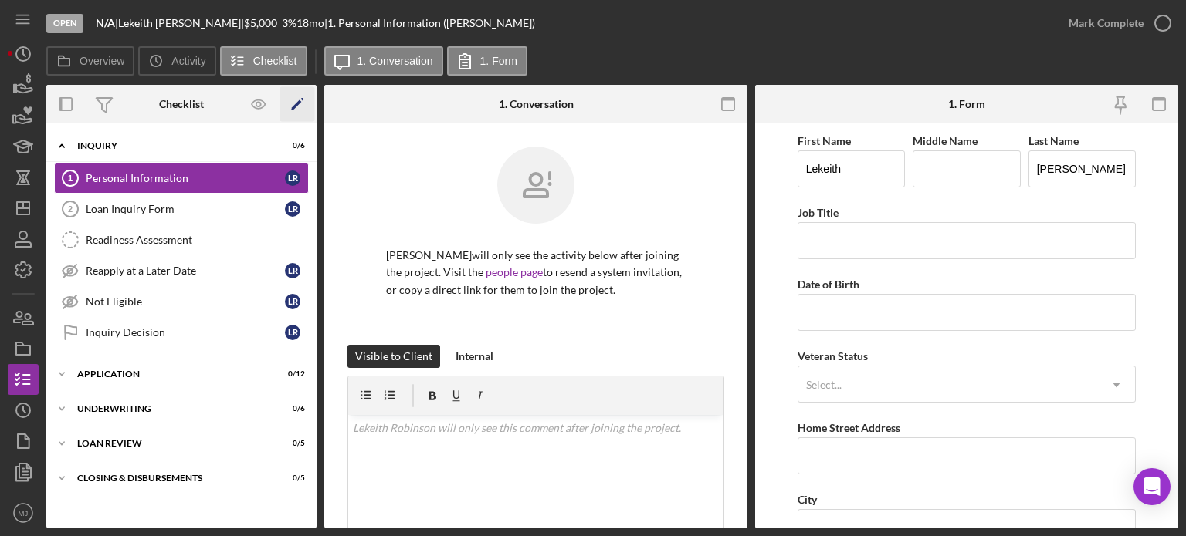
click at [296, 103] on polygon "button" at bounding box center [296, 105] width 11 height 11
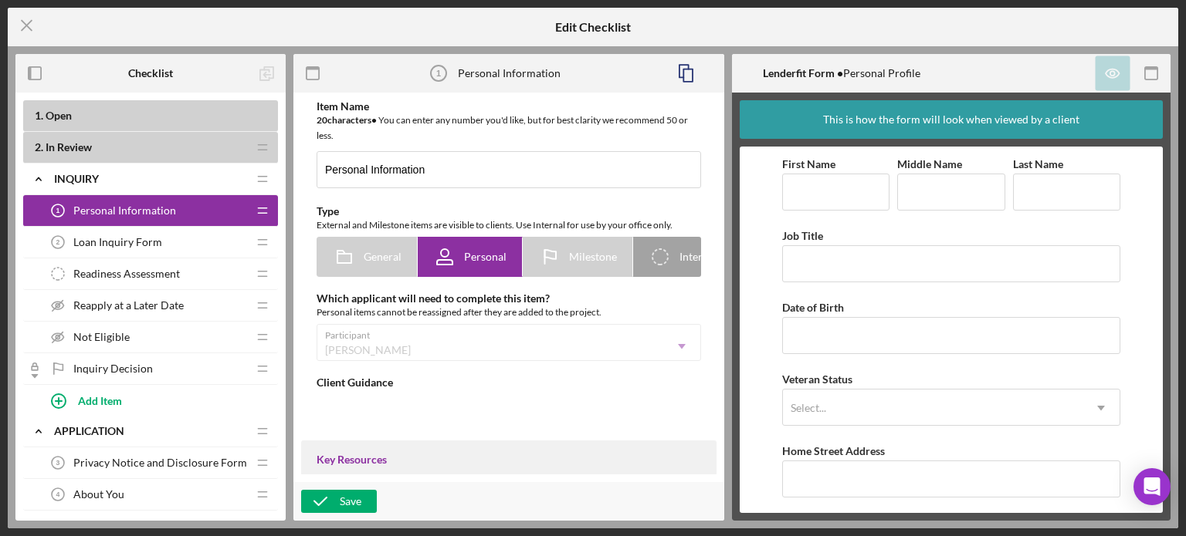
type textarea "<div> <div>Please ensure your personal contact information is correct using the…"
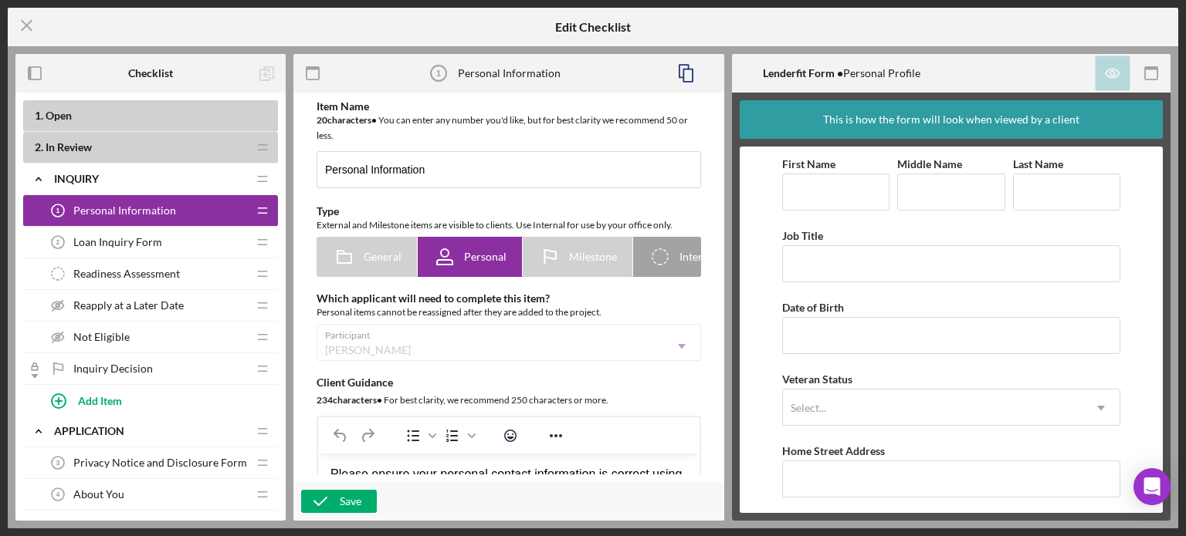
click at [23, 5] on div "Icon/Menu Close Edit Checklist Checklist 1 . Open 2 . In Review Icon/Drag Icon/…" at bounding box center [593, 268] width 1186 height 536
click at [24, 18] on icon "Icon/Menu Close" at bounding box center [27, 25] width 39 height 39
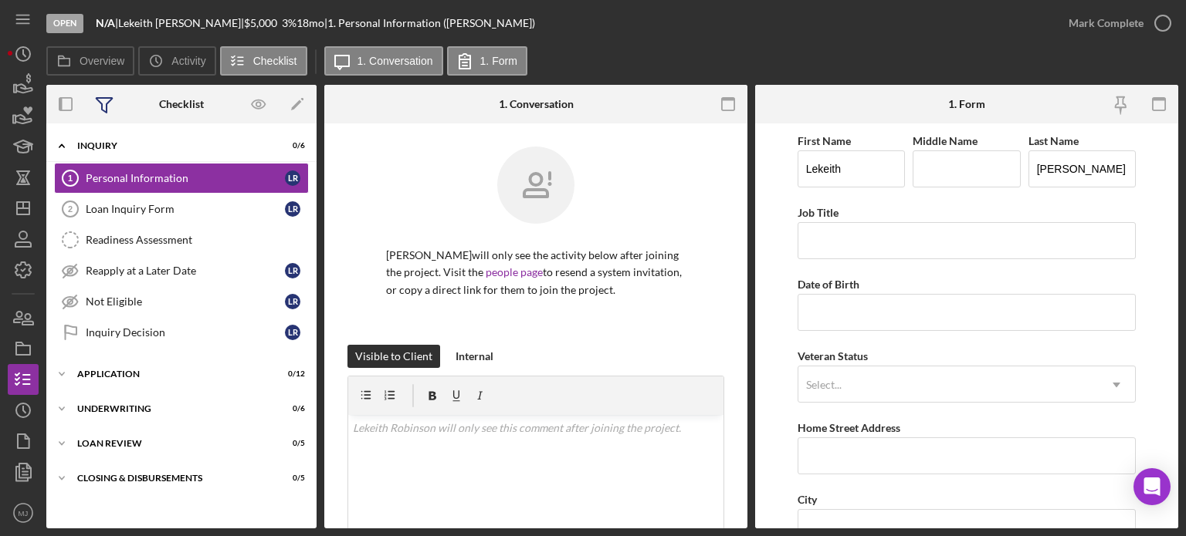
click at [107, 104] on icon at bounding box center [104, 105] width 16 height 15
click at [59, 101] on rect "button" at bounding box center [60, 104] width 3 height 12
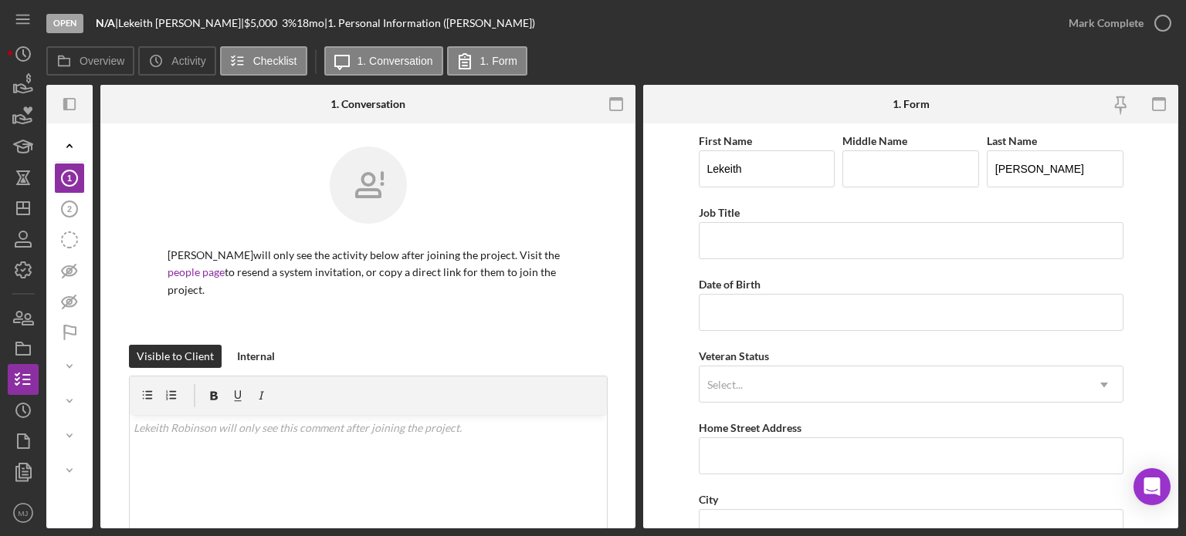
click at [59, 101] on div at bounding box center [53, 104] width 15 height 39
click at [63, 103] on icon "Icon/Panel Side Expand" at bounding box center [69, 104] width 35 height 35
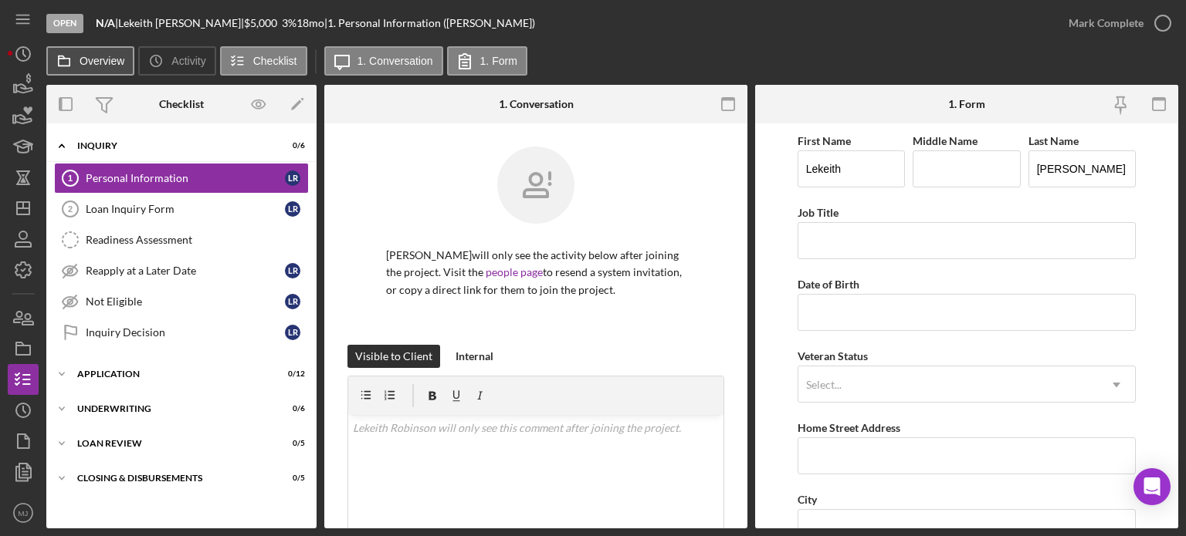
click at [95, 53] on button "Overview" at bounding box center [90, 60] width 88 height 29
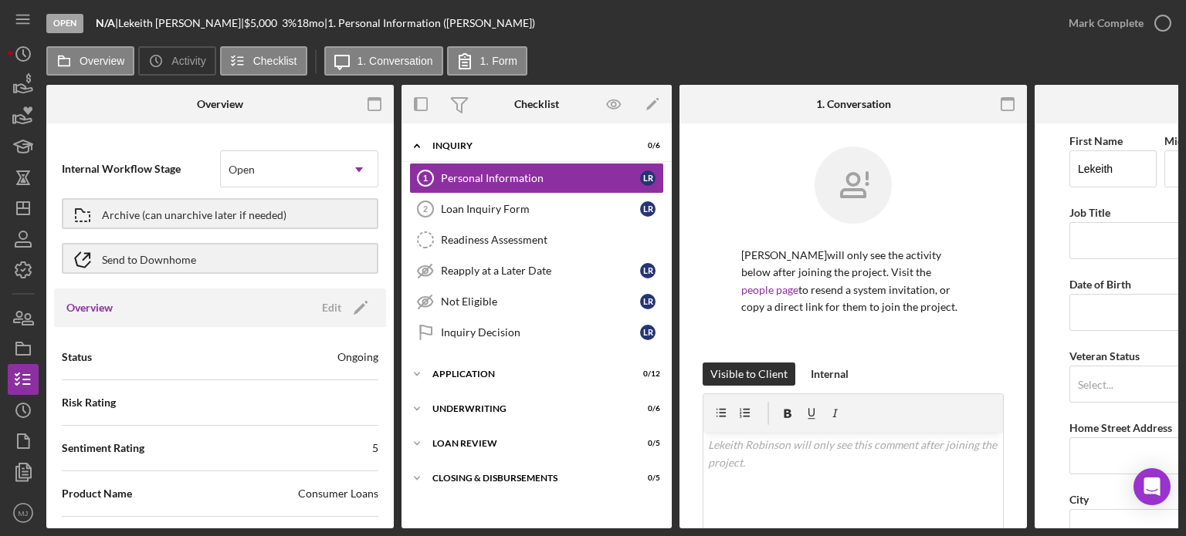
click at [161, 19] on div "[PERSON_NAME] |" at bounding box center [181, 23] width 126 height 12
click at [21, 317] on icon "button" at bounding box center [23, 318] width 39 height 39
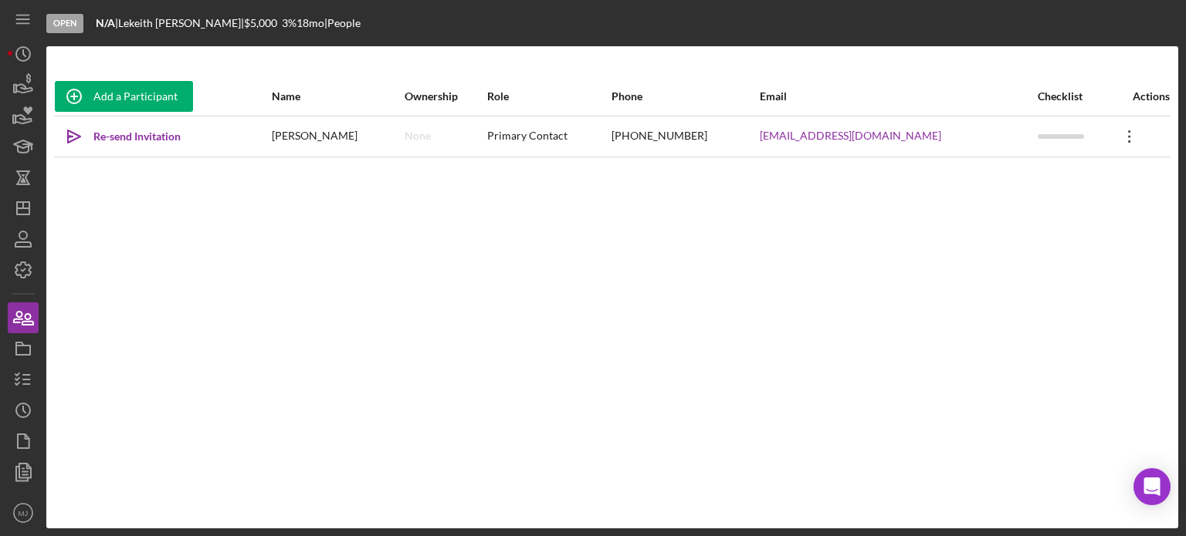
click at [910, 135] on icon "Icon/Overflow" at bounding box center [1129, 136] width 39 height 39
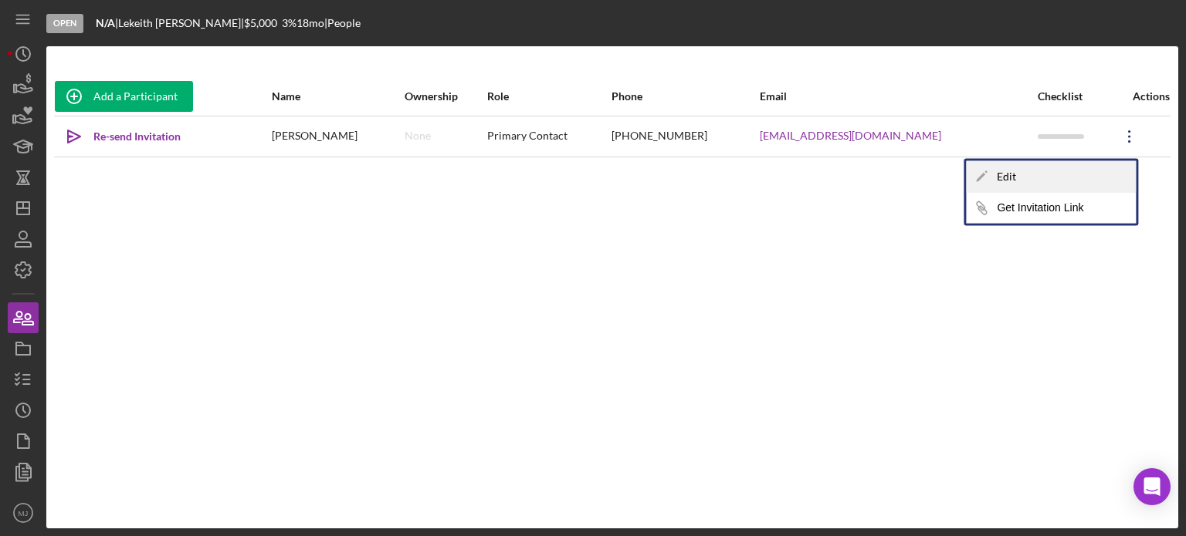
click at [910, 178] on div "Icon/Edit Edit" at bounding box center [1051, 177] width 170 height 32
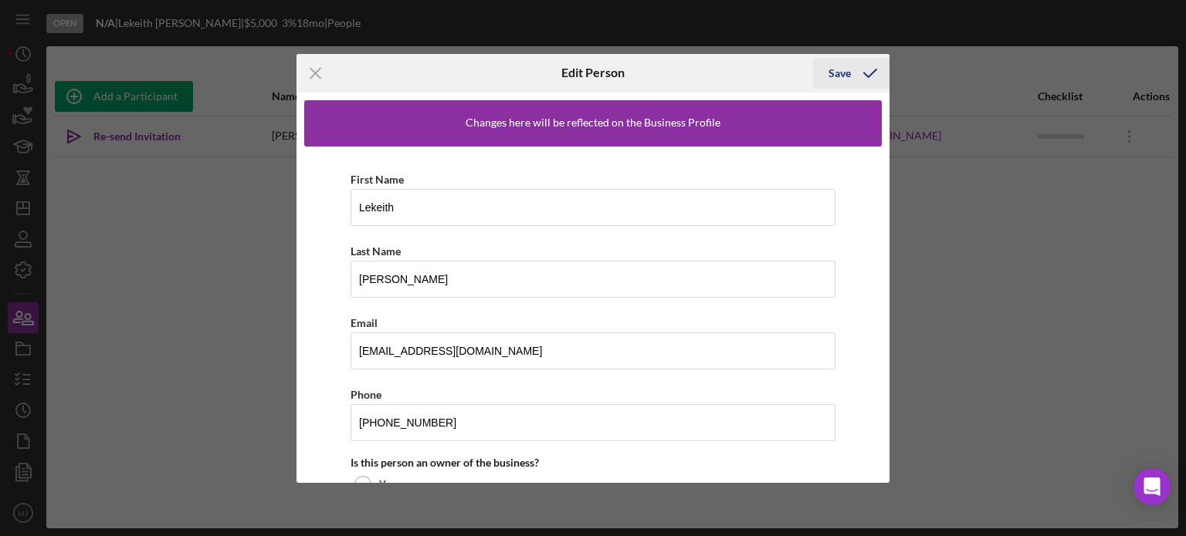
click at [868, 63] on icon "button" at bounding box center [870, 73] width 39 height 39
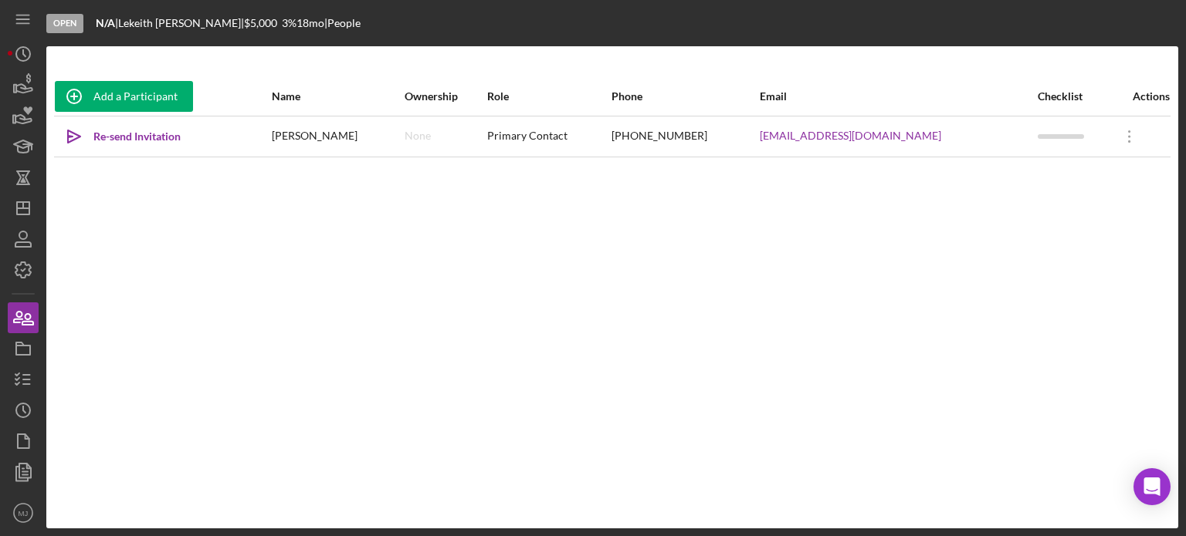
click at [308, 72] on div "Add a Participant Name Ownership Role Phone Email Checklist Actions Icon/icon-i…" at bounding box center [612, 287] width 1132 height 482
click at [17, 235] on icon "button" at bounding box center [23, 239] width 39 height 39
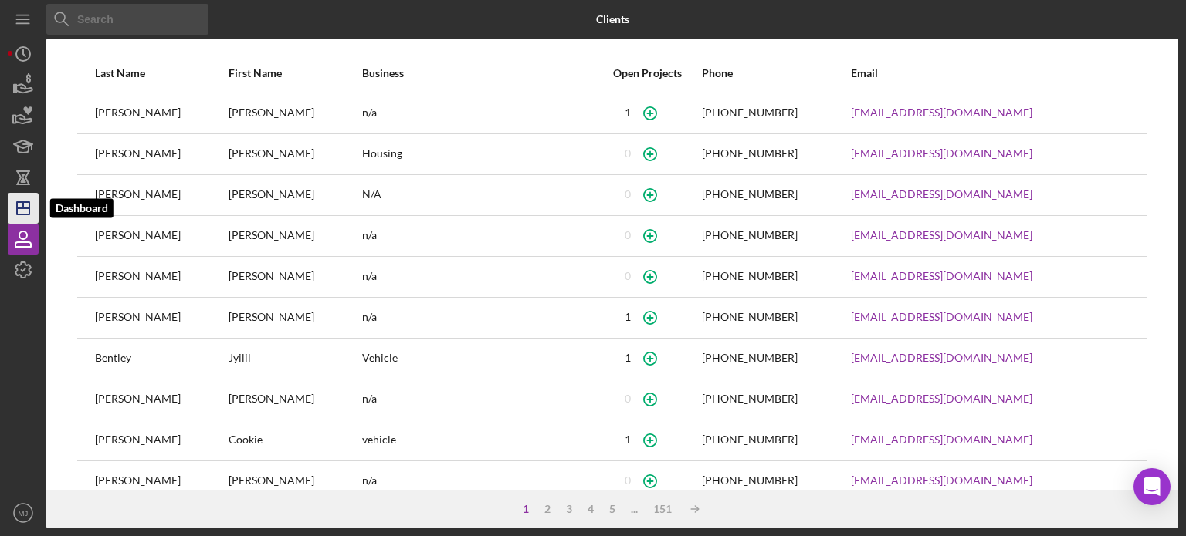
click at [29, 203] on polygon "button" at bounding box center [23, 208] width 12 height 12
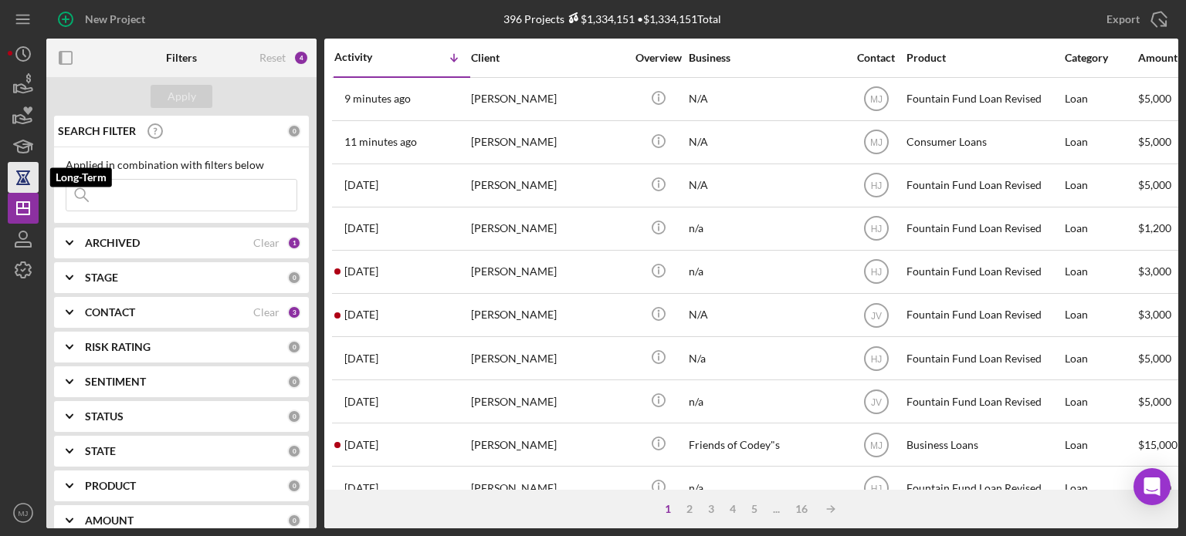
click at [25, 174] on icon "button" at bounding box center [23, 177] width 39 height 39
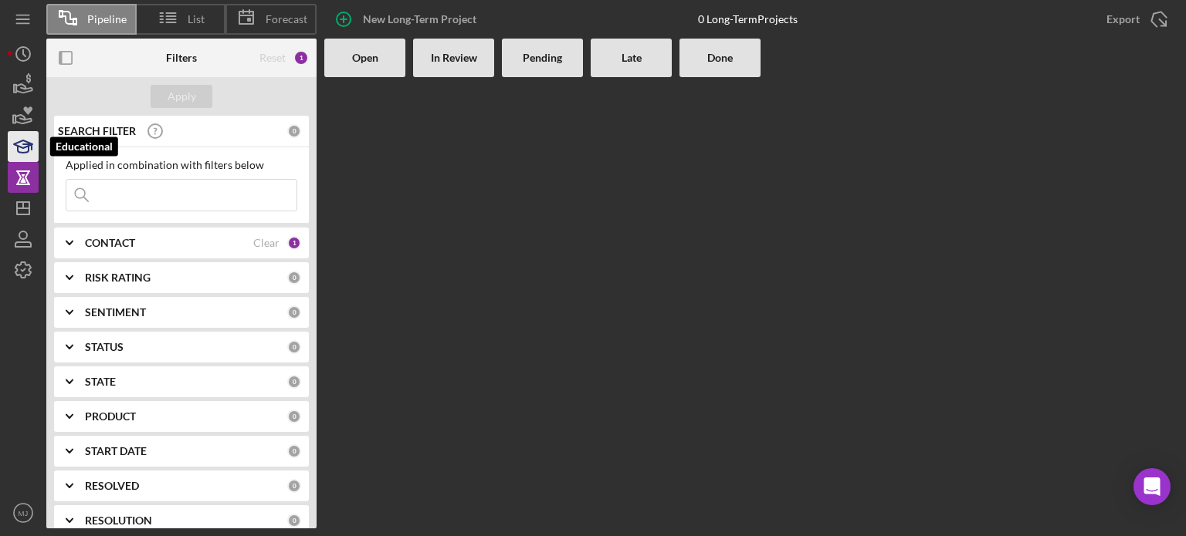
click at [19, 146] on polygon "button" at bounding box center [23, 144] width 19 height 8
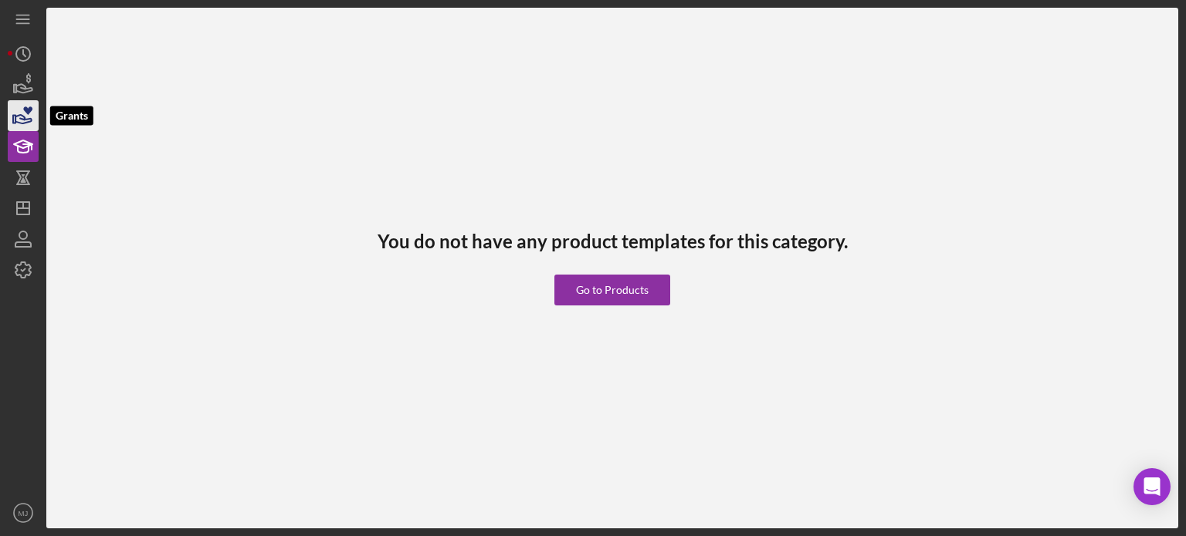
click at [19, 118] on icon "button" at bounding box center [23, 115] width 39 height 39
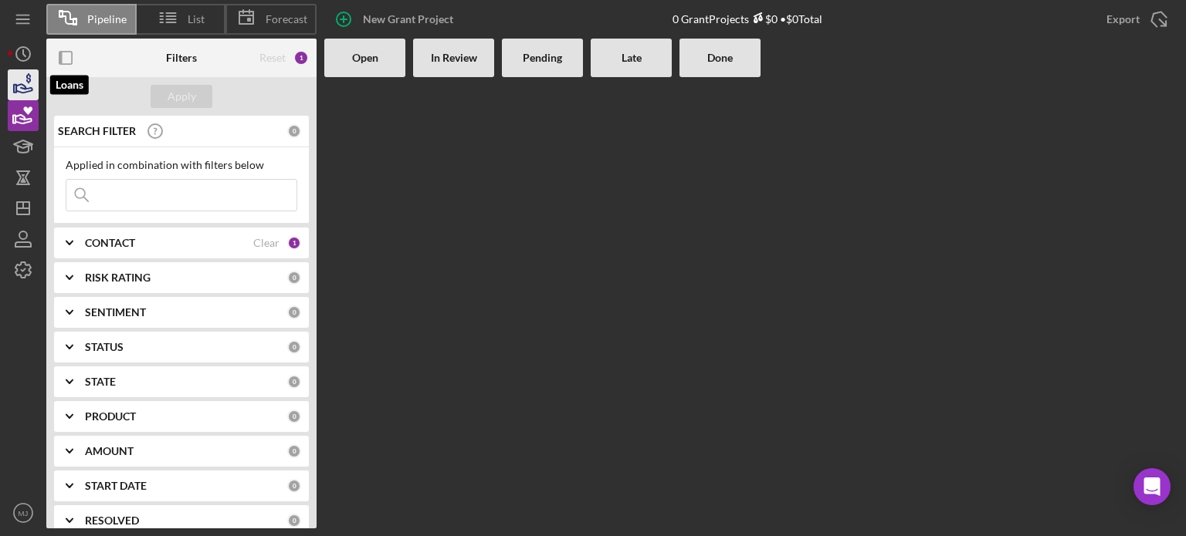
click at [18, 90] on icon "button" at bounding box center [23, 85] width 39 height 39
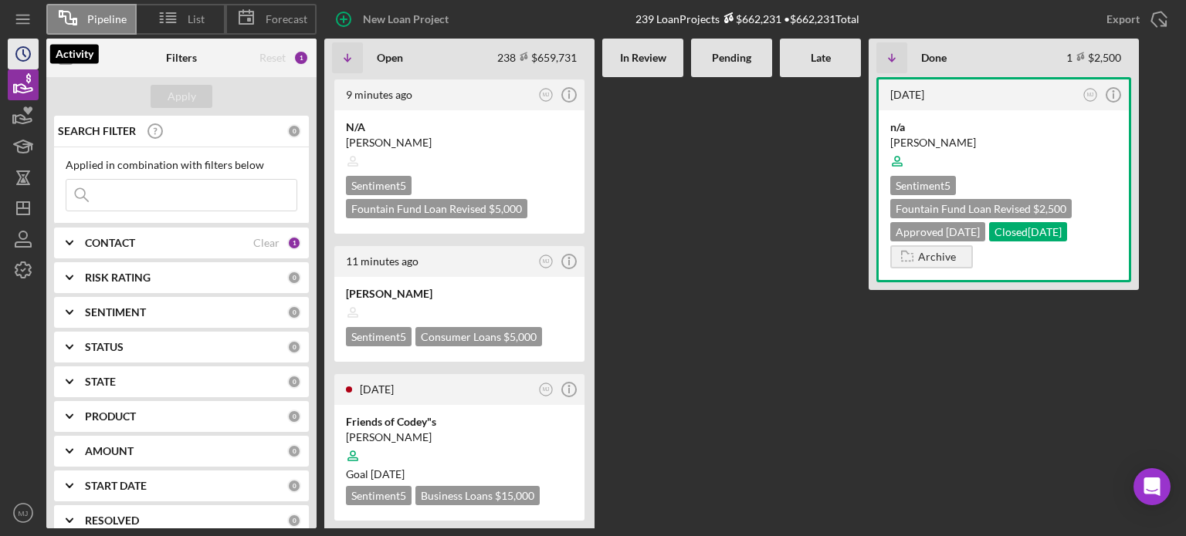
click at [32, 45] on icon "Icon/History" at bounding box center [23, 54] width 39 height 39
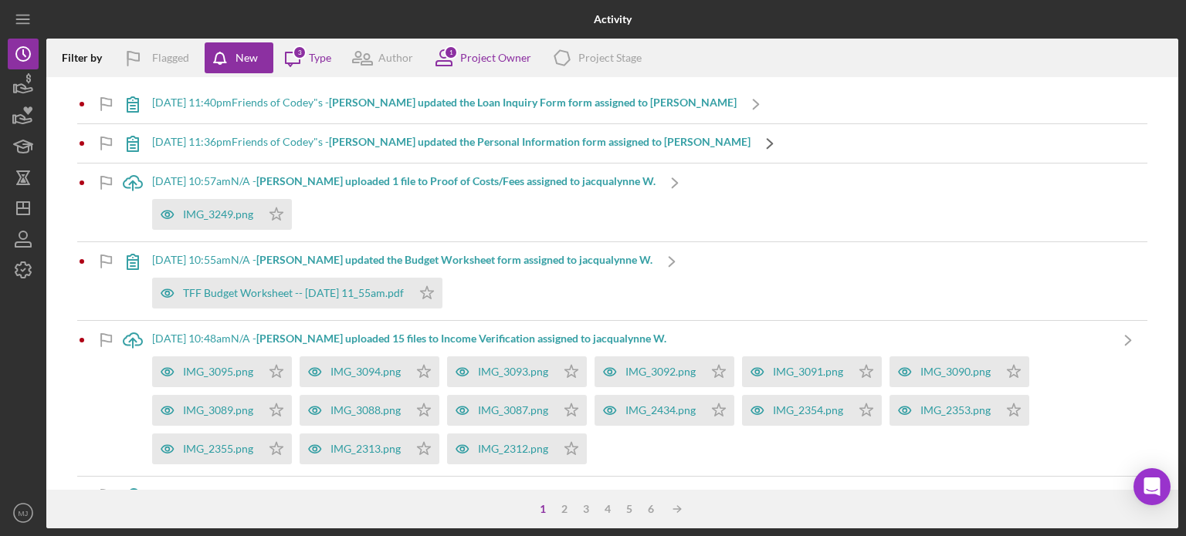
click at [750, 138] on icon "Icon/Navigate" at bounding box center [769, 143] width 39 height 39
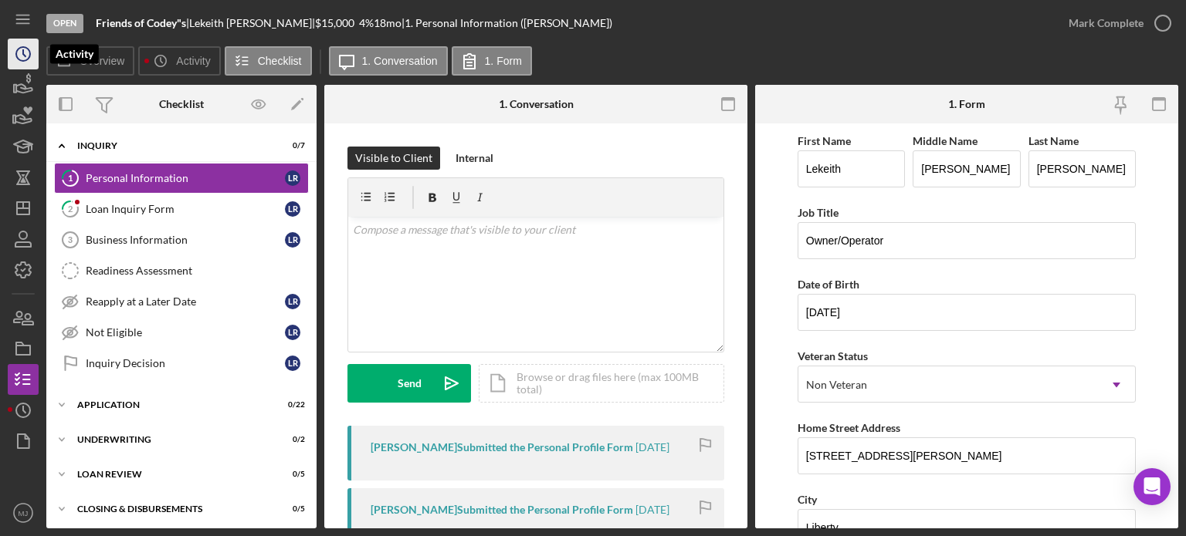
click at [22, 55] on icon "Icon/History" at bounding box center [23, 54] width 39 height 39
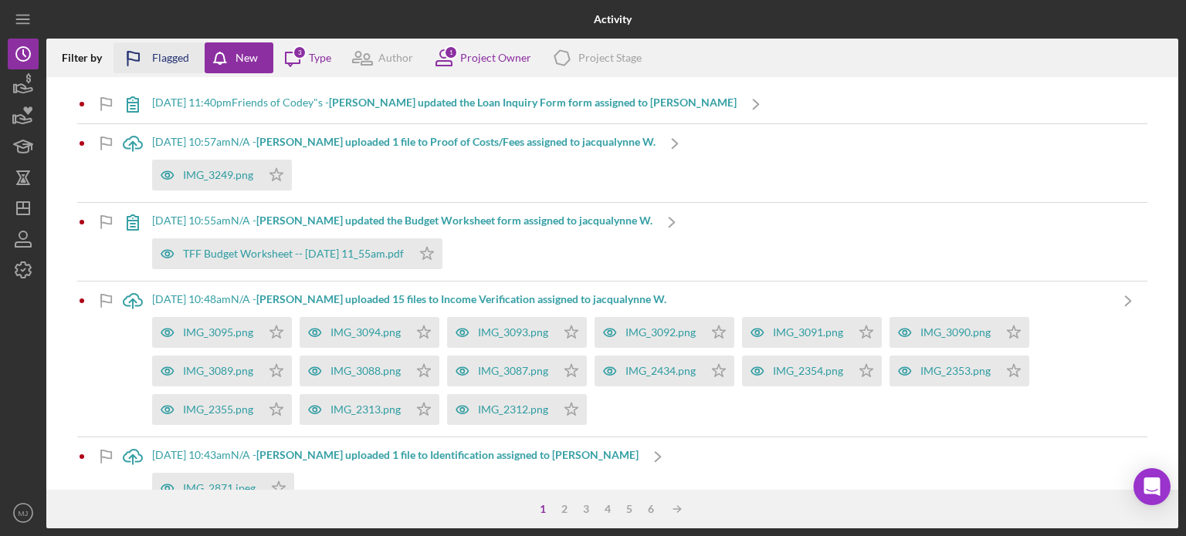
click at [179, 62] on div "Flagged" at bounding box center [170, 57] width 37 height 31
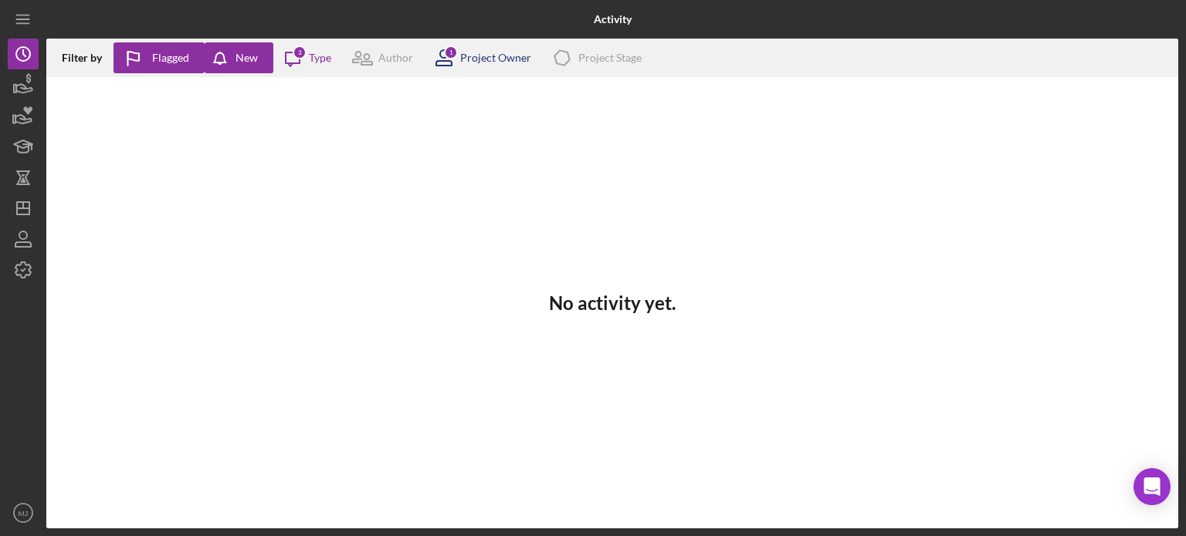
click at [466, 63] on div "Project Owner" at bounding box center [495, 58] width 71 height 12
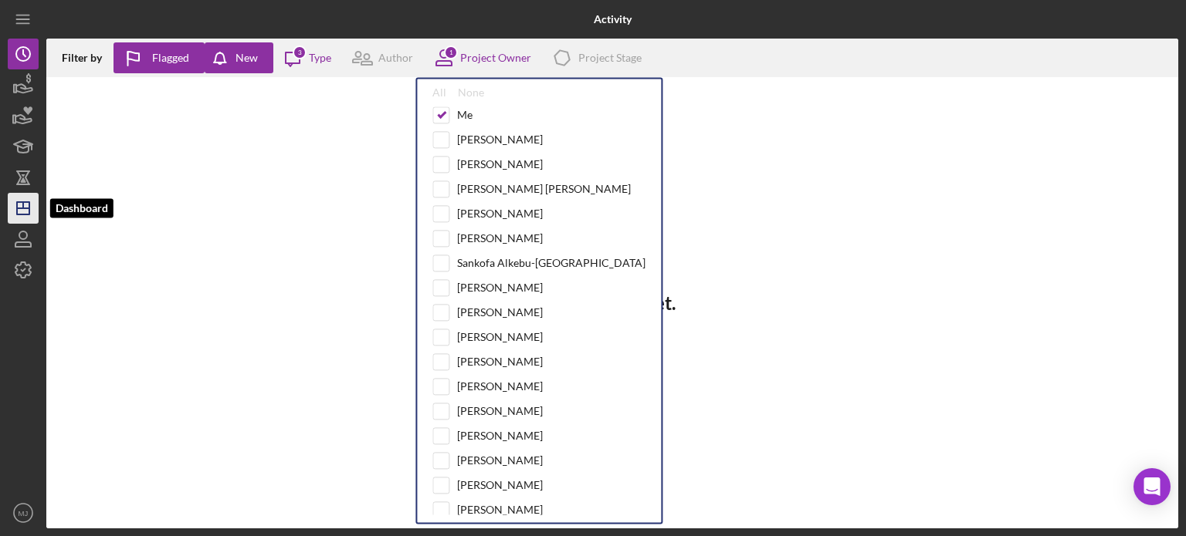
click at [23, 208] on line "button" at bounding box center [23, 205] width 0 height 6
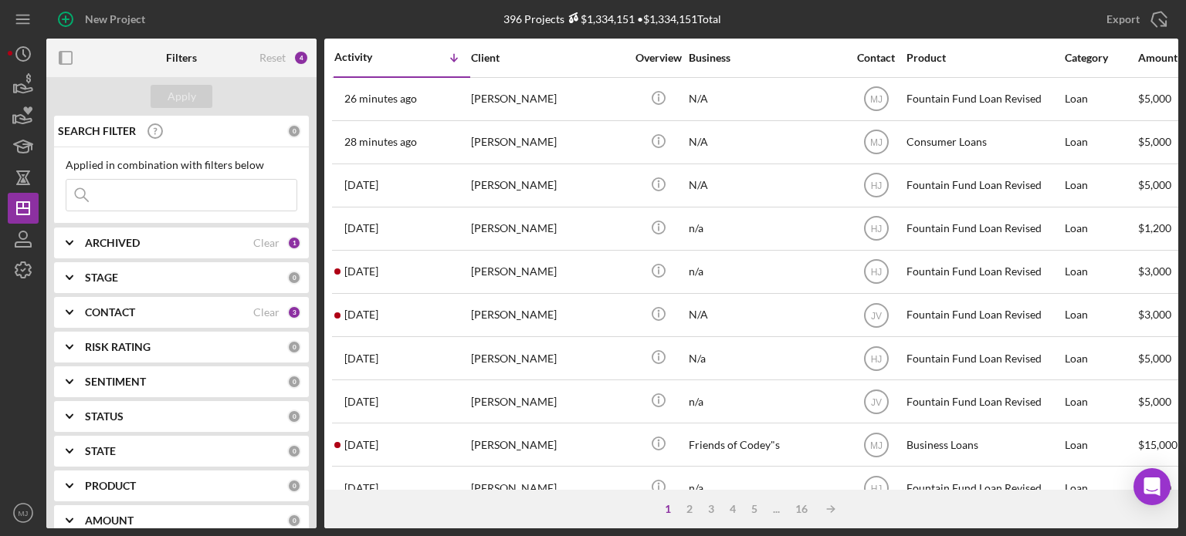
click at [117, 311] on b "CONTACT" at bounding box center [110, 312] width 50 height 12
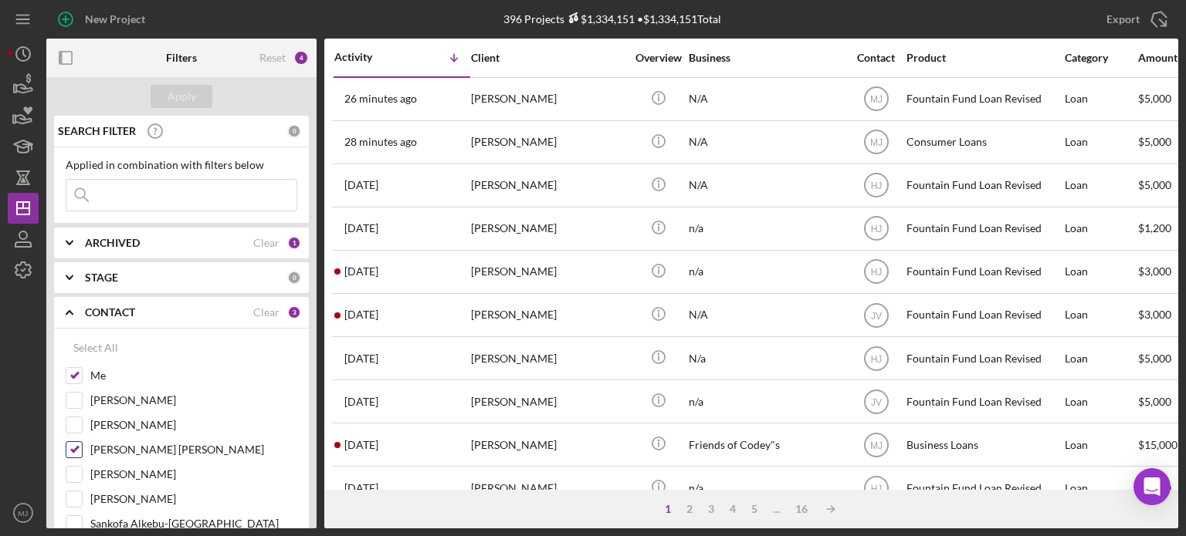
click at [73, 360] on input "[PERSON_NAME] [PERSON_NAME]" at bounding box center [73, 449] width 15 height 15
checkbox input "false"
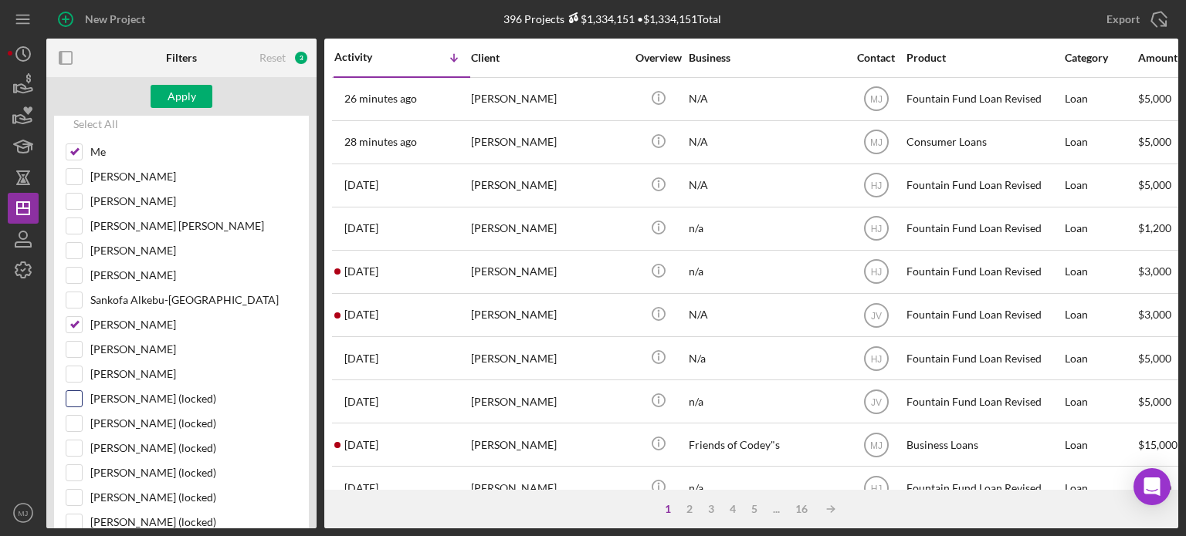
scroll to position [232, 0]
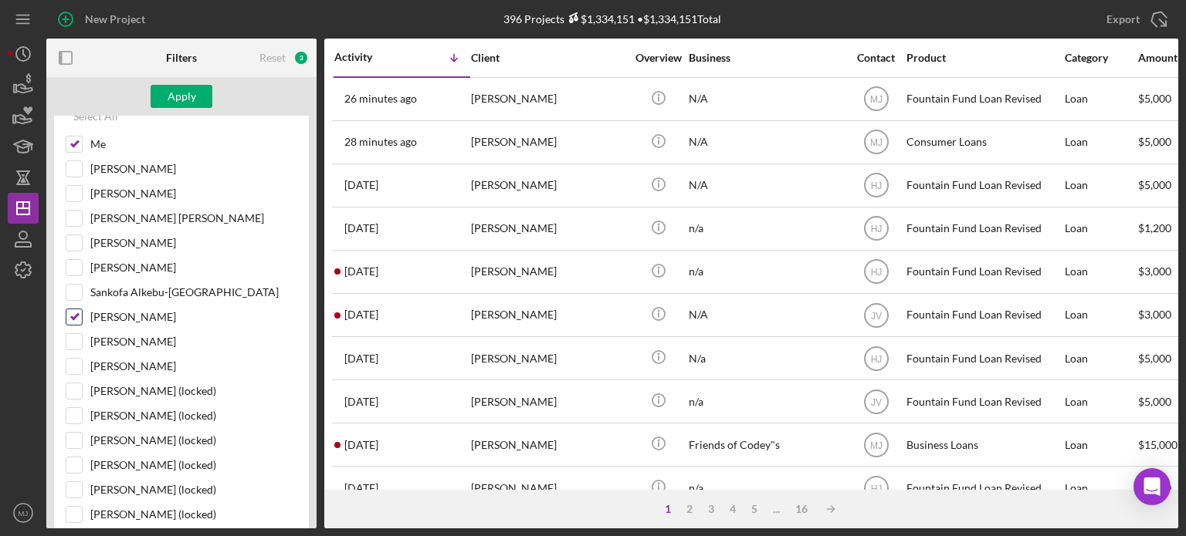
click at [74, 311] on input "[PERSON_NAME]" at bounding box center [73, 317] width 15 height 15
checkbox input "false"
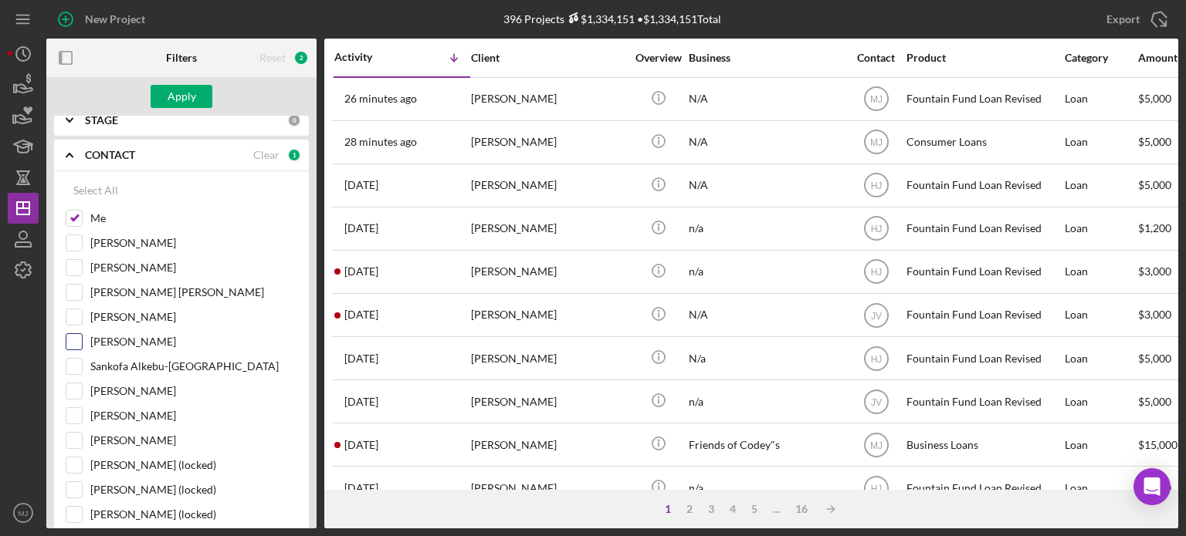
scroll to position [154, 0]
click at [76, 249] on input "[PERSON_NAME]" at bounding box center [73, 246] width 15 height 15
checkbox input "true"
click at [194, 99] on div "Apply" at bounding box center [182, 96] width 29 height 23
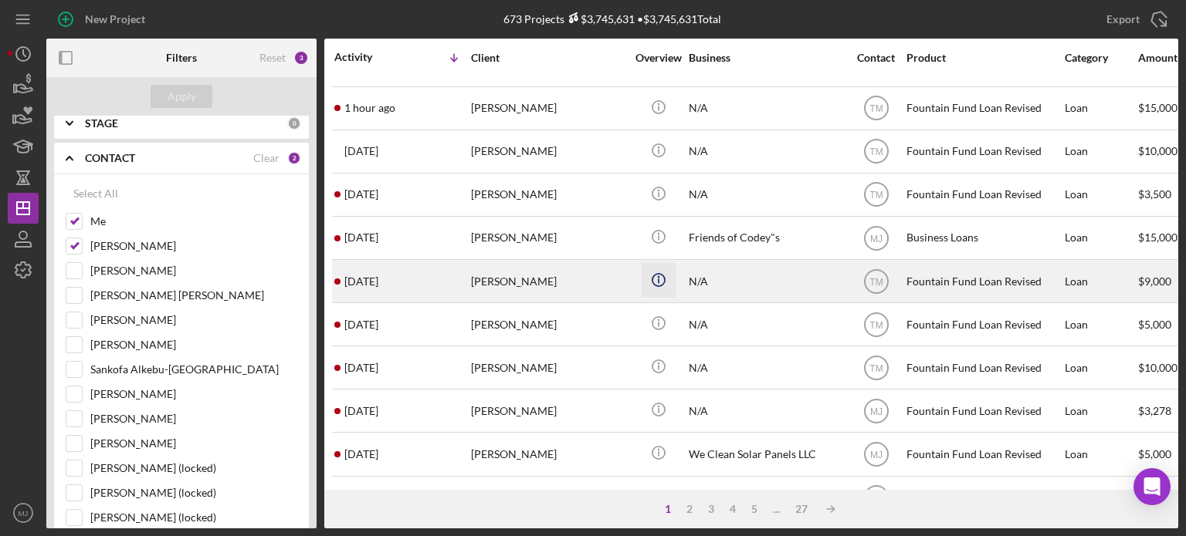
scroll to position [0, 0]
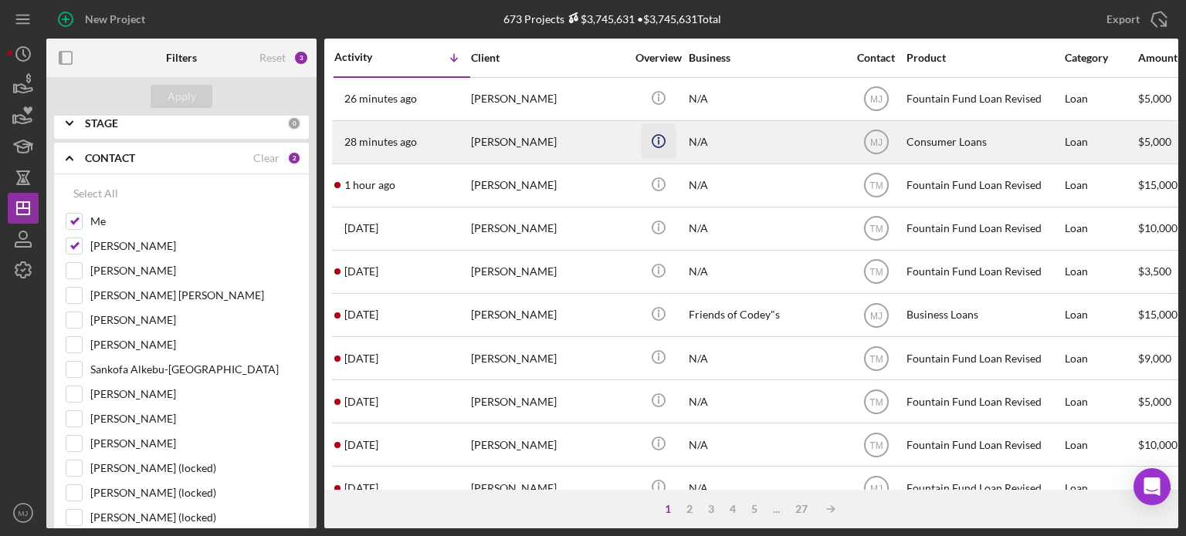
click at [659, 142] on icon "Icon/Info" at bounding box center [658, 141] width 35 height 35
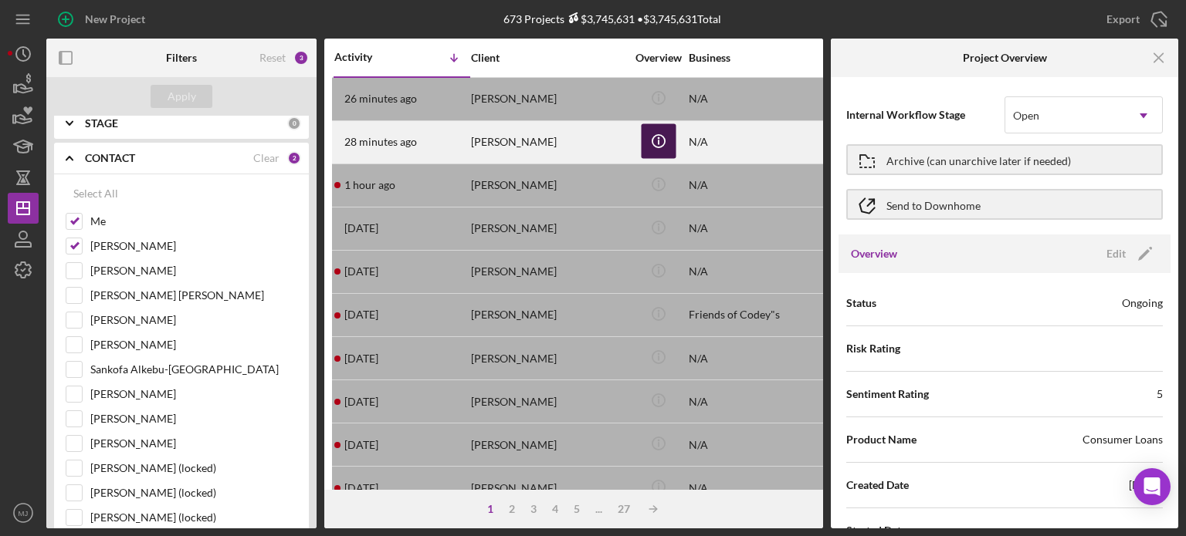
click at [659, 142] on icon "Icon/Info" at bounding box center [658, 141] width 35 height 35
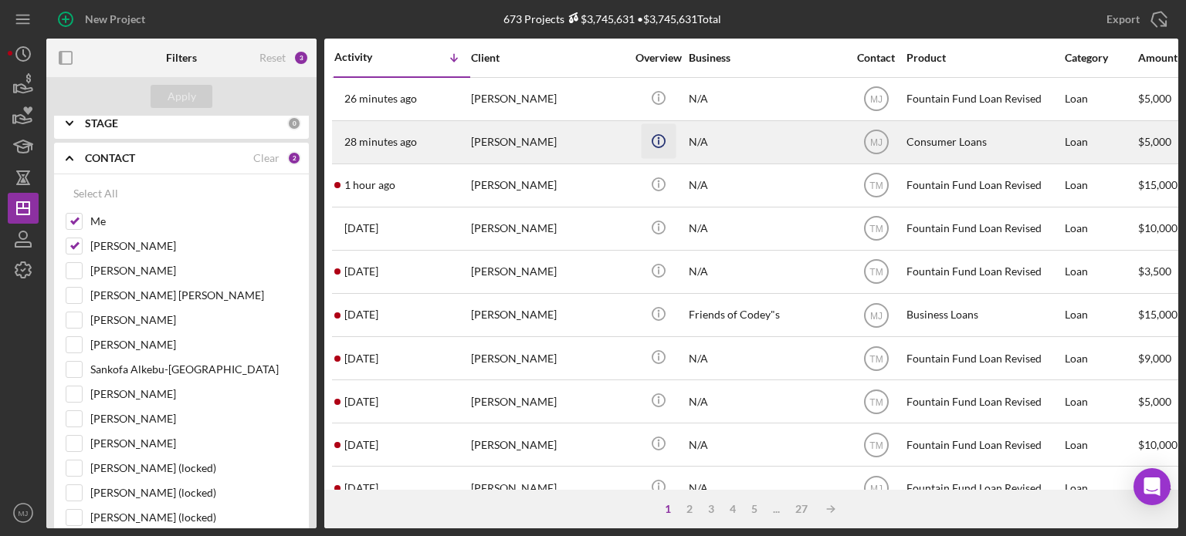
click at [659, 142] on icon "Icon/Info" at bounding box center [658, 141] width 35 height 35
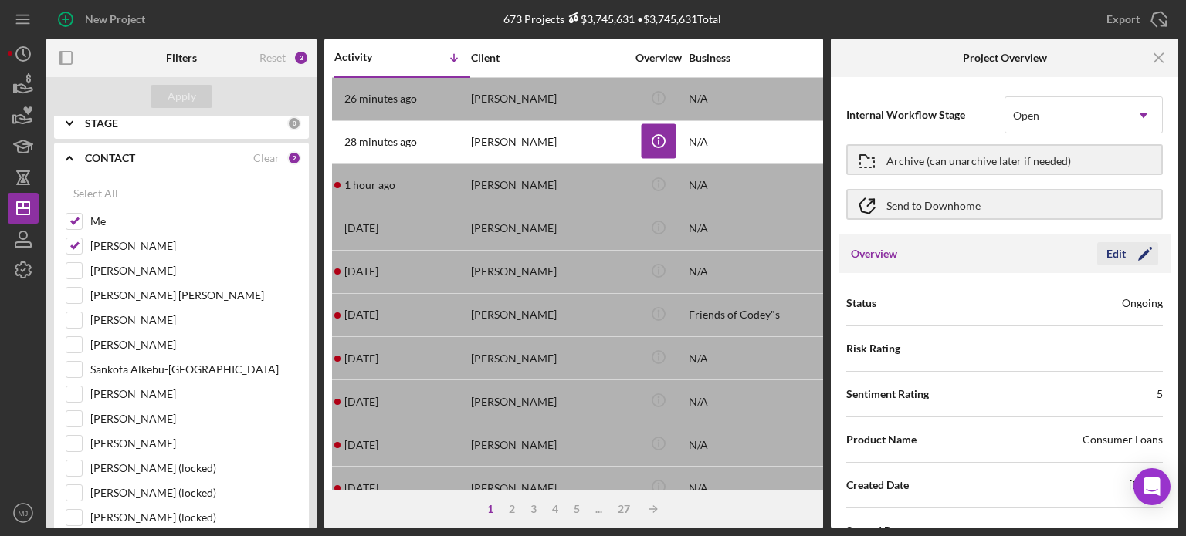
click at [910, 255] on div "Edit" at bounding box center [1115, 253] width 19 height 23
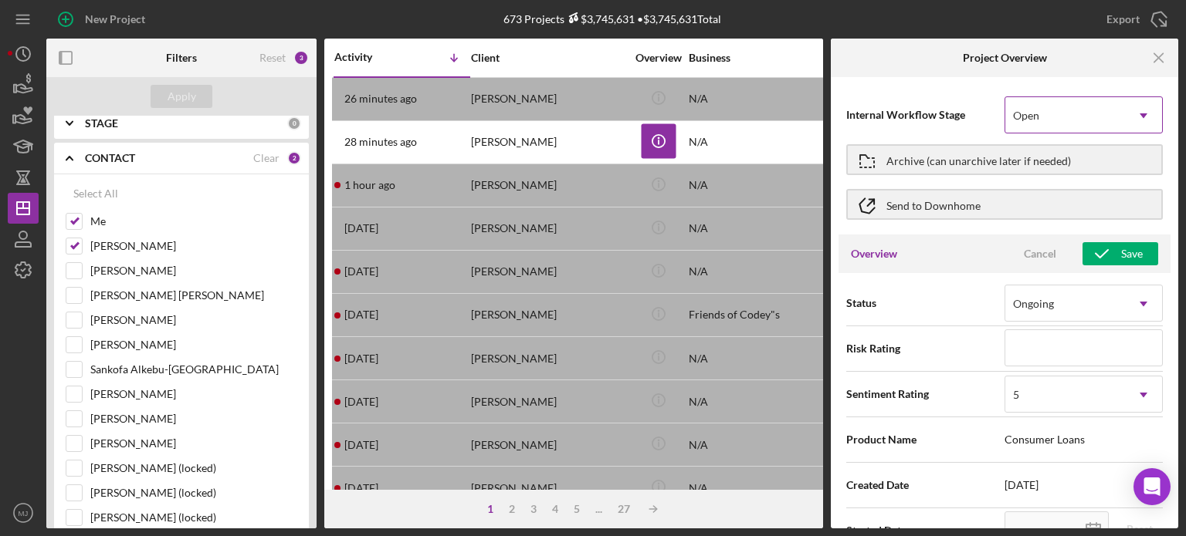
click at [910, 113] on icon "Icon/Dropdown Arrow" at bounding box center [1143, 115] width 37 height 37
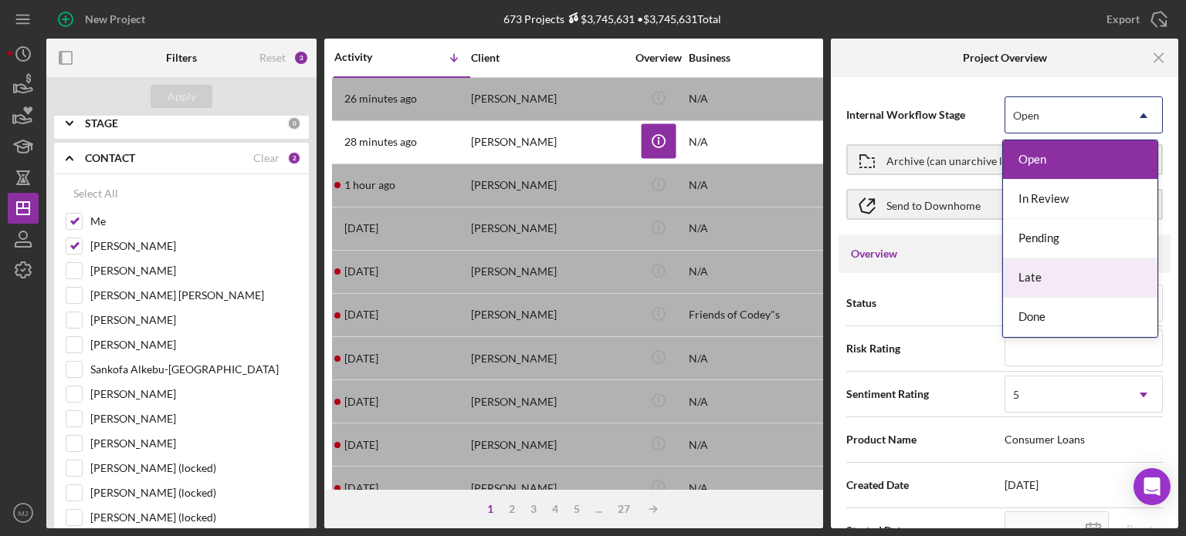
click at [910, 180] on div "Archive (can unarchive later if needed)" at bounding box center [1004, 159] width 316 height 45
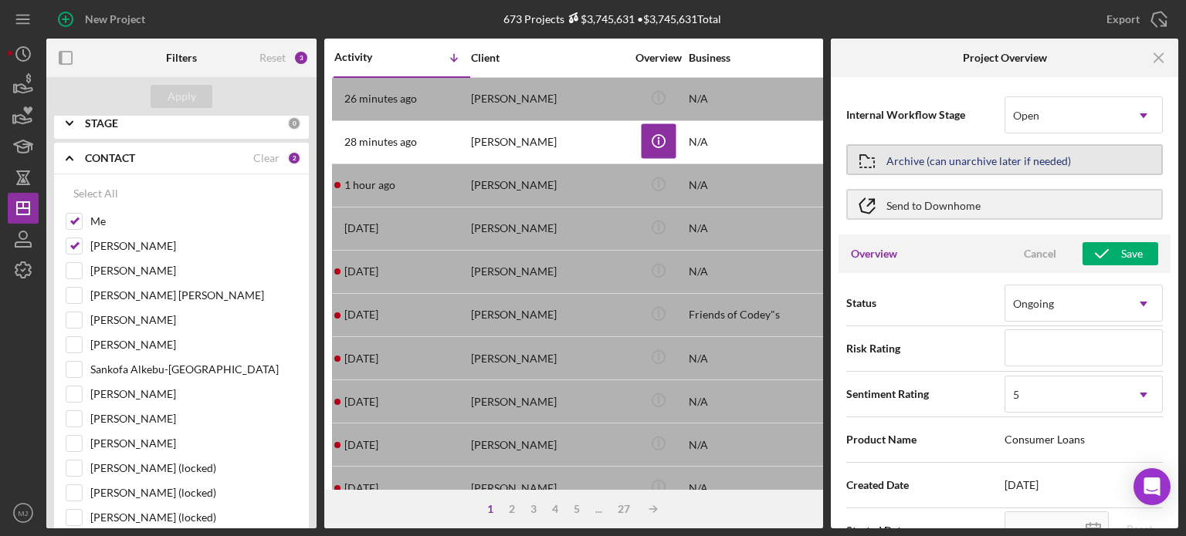
click at [910, 161] on div "Archive (can unarchive later if needed)" at bounding box center [978, 160] width 184 height 28
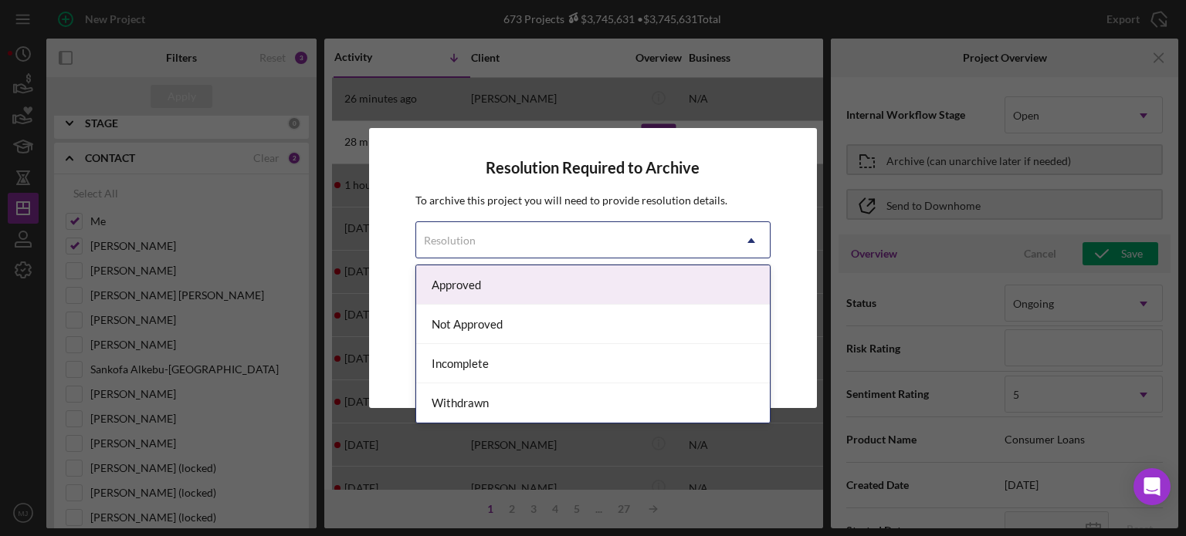
click at [756, 239] on icon "Icon/Dropdown Arrow" at bounding box center [751, 240] width 37 height 37
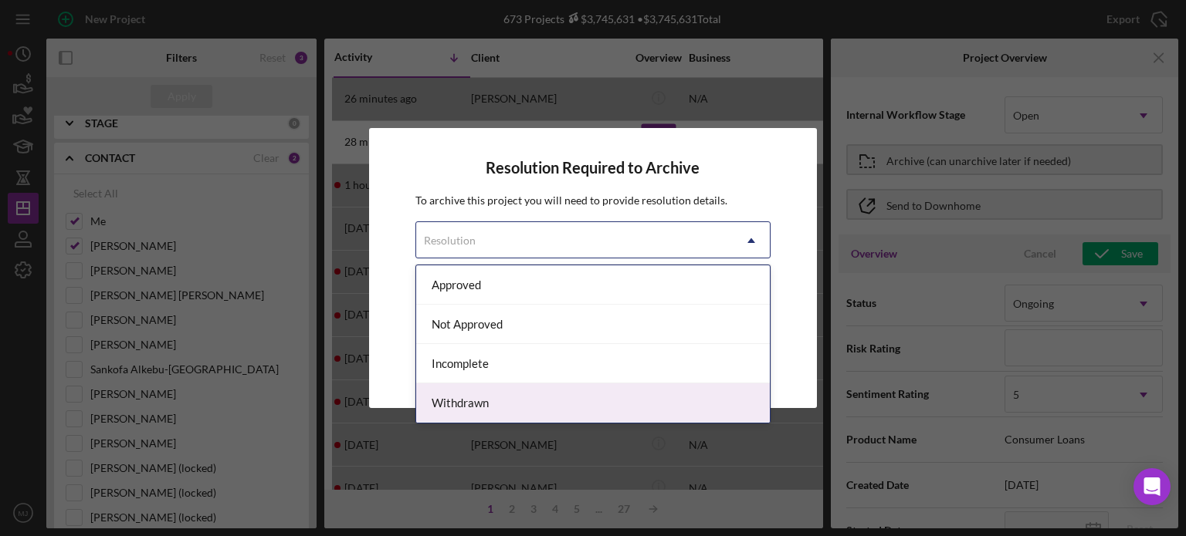
click at [618, 360] on div "Withdrawn" at bounding box center [593, 403] width 354 height 39
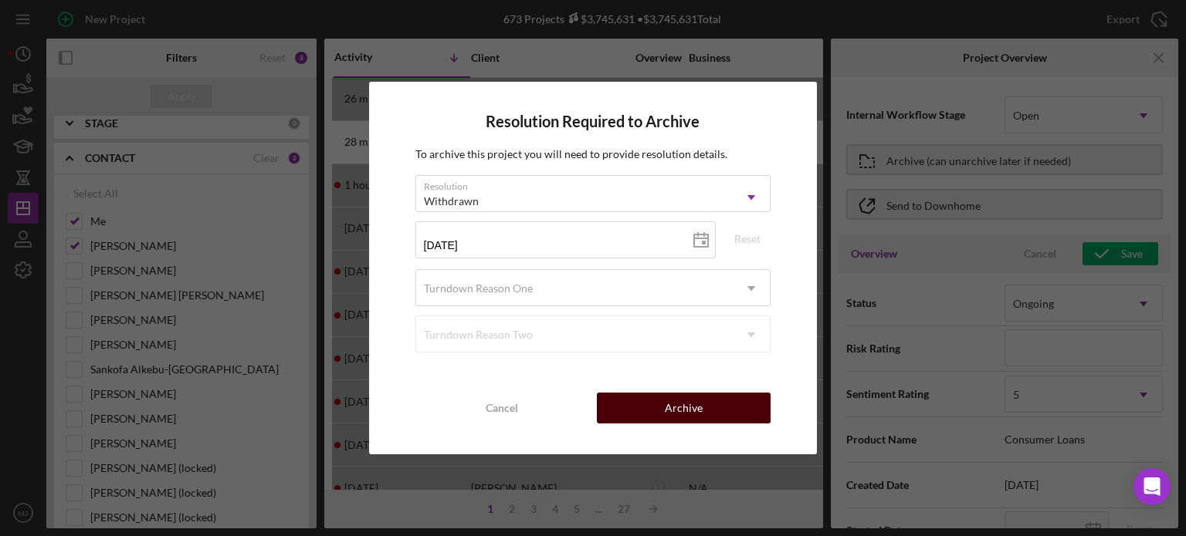
click at [685, 360] on div "Archive" at bounding box center [684, 408] width 38 height 31
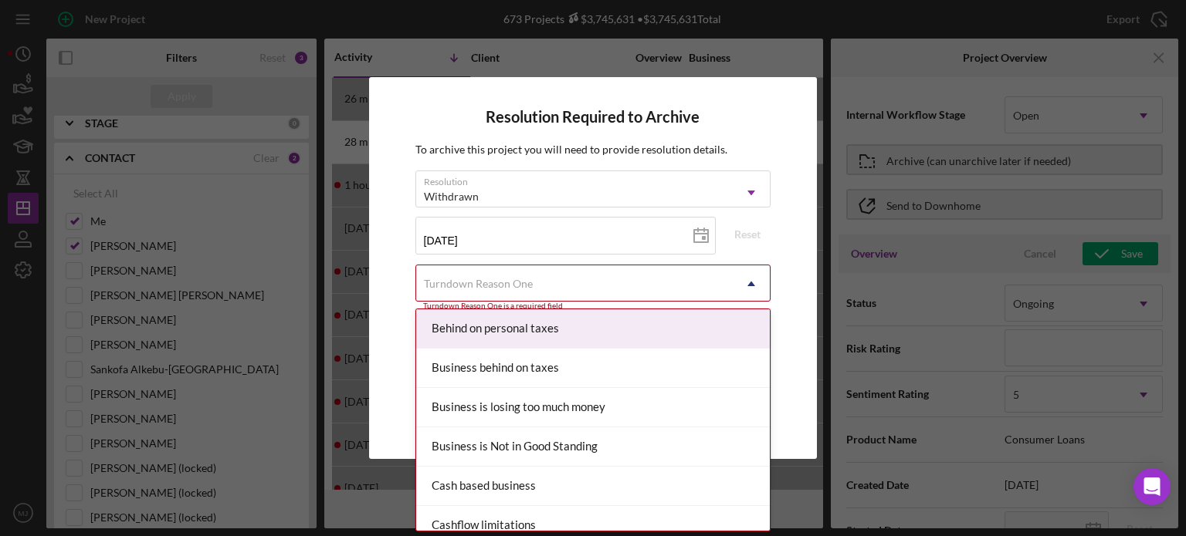
click at [577, 280] on div "Turndown Reason One" at bounding box center [574, 284] width 317 height 36
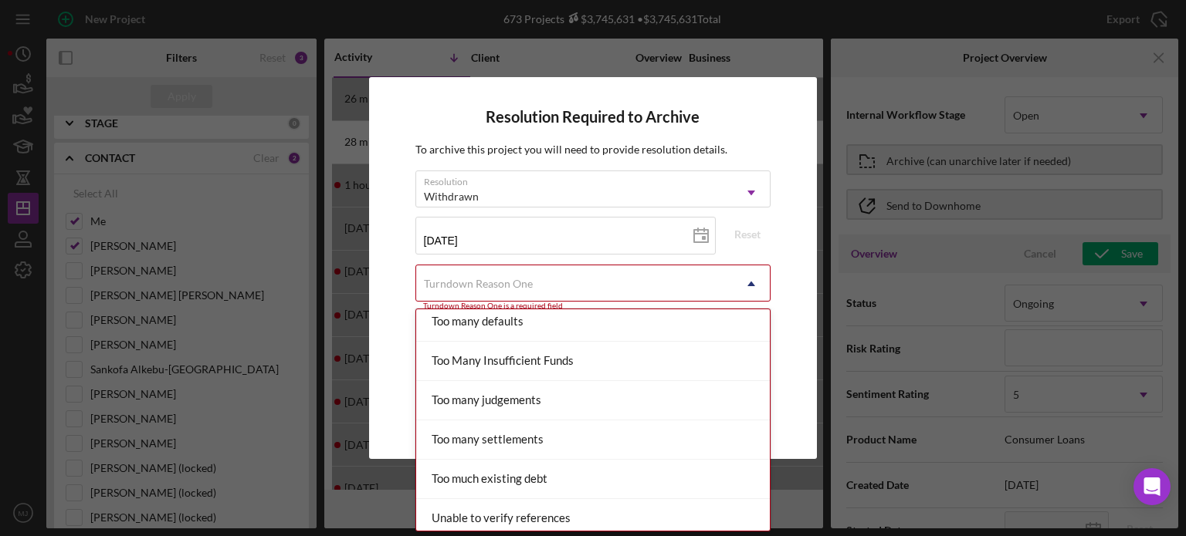
scroll to position [1699, 0]
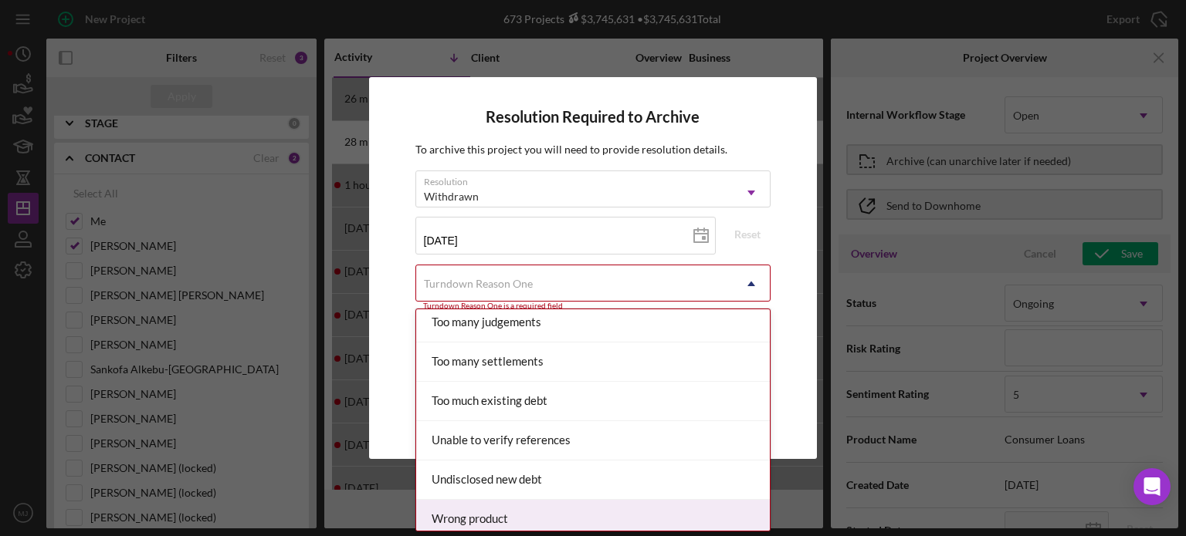
click at [531, 360] on div "Wrong product" at bounding box center [593, 519] width 354 height 39
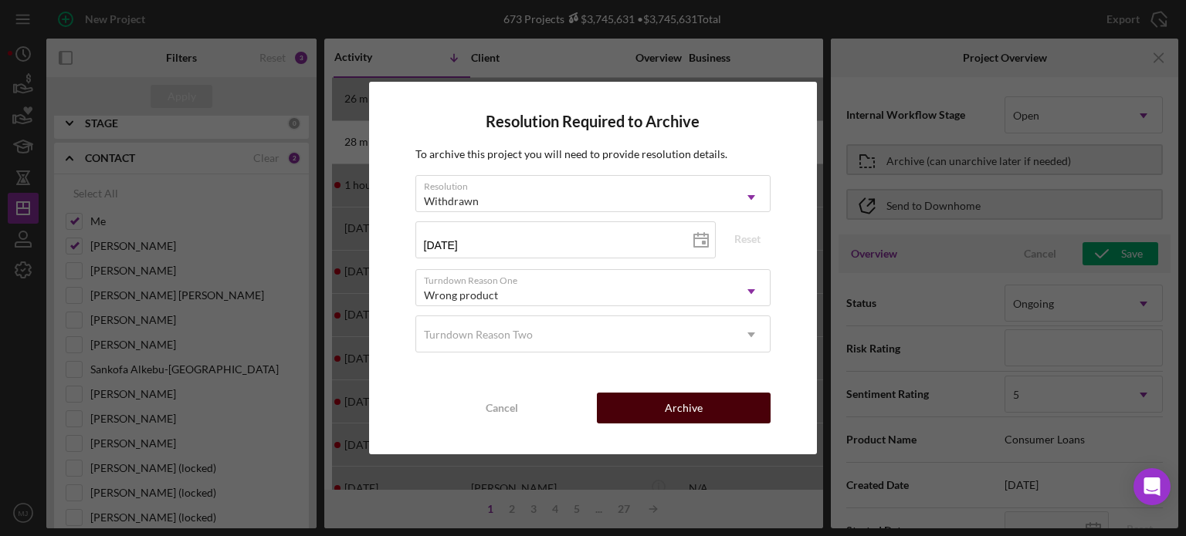
click at [694, 360] on div "Archive" at bounding box center [684, 408] width 38 height 31
